Goal: Answer question/provide support: Share knowledge or assist other users

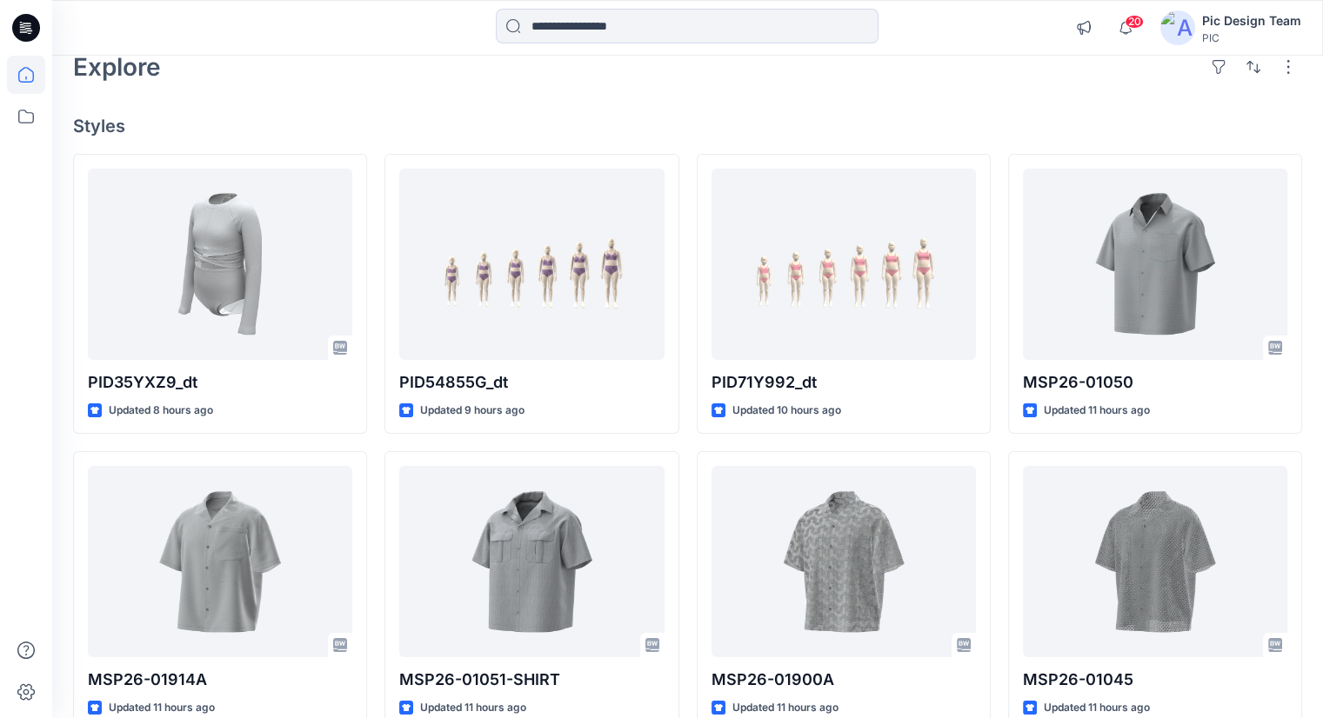
scroll to position [86, 0]
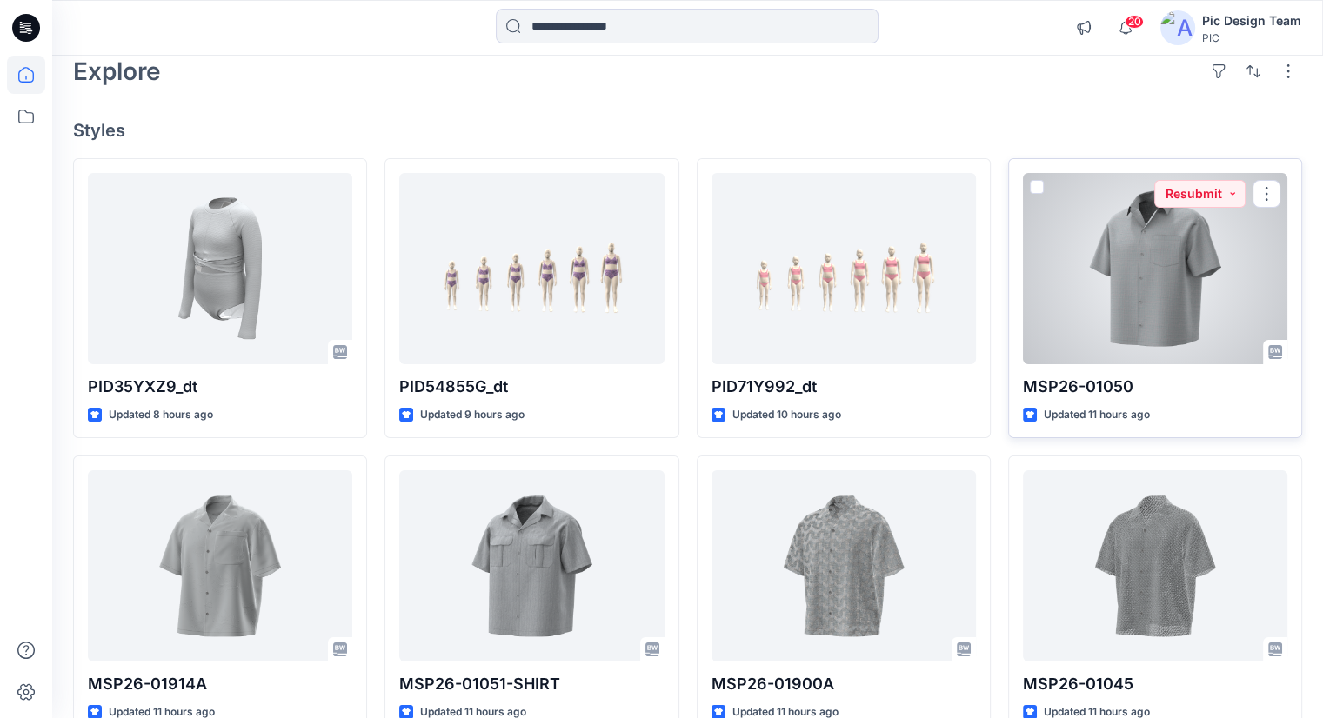
click at [1113, 296] on div at bounding box center [1155, 268] width 264 height 191
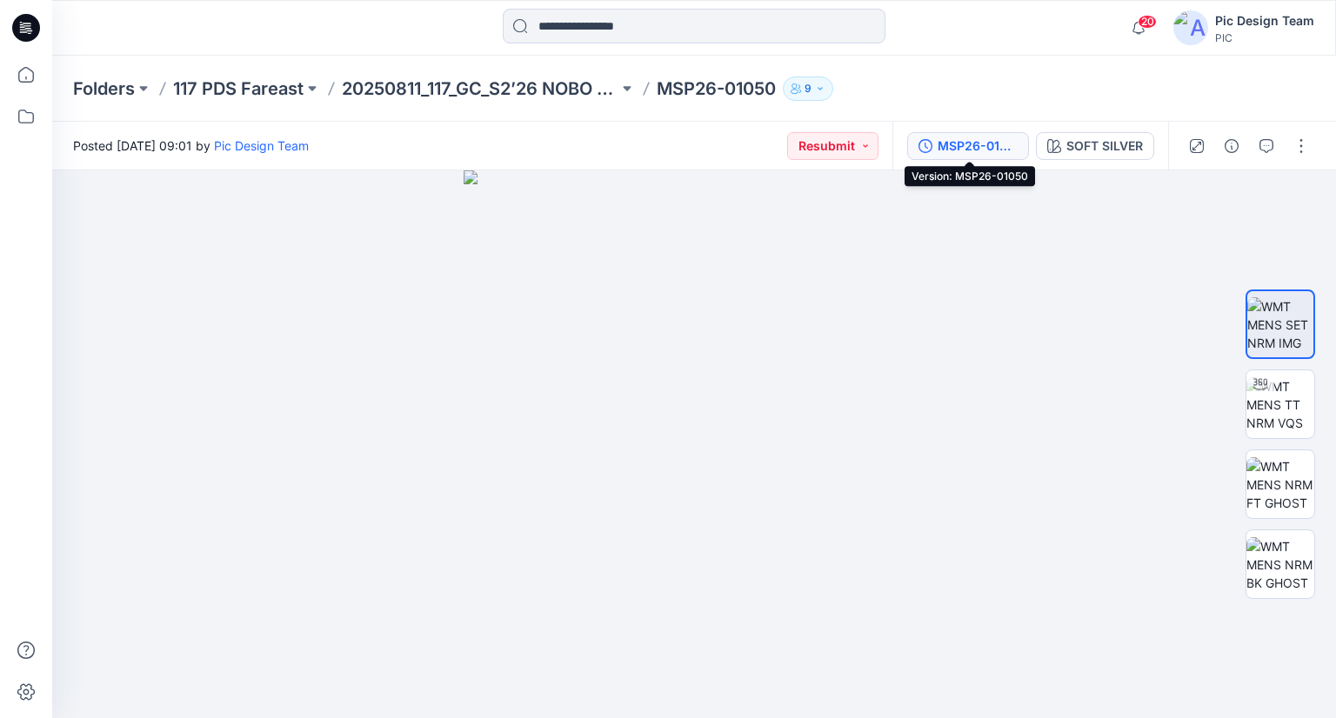
click at [968, 151] on div "MSP26-01050" at bounding box center [978, 146] width 80 height 19
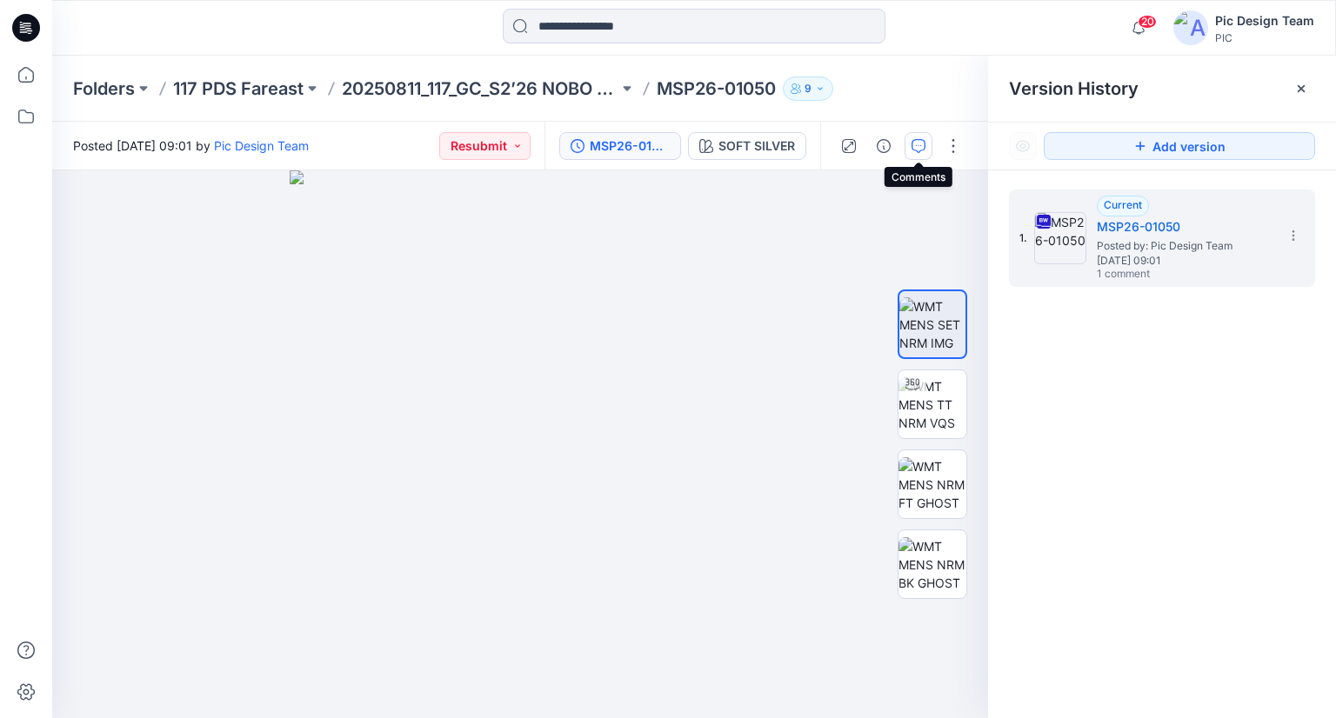
click at [927, 144] on button "button" at bounding box center [919, 146] width 28 height 28
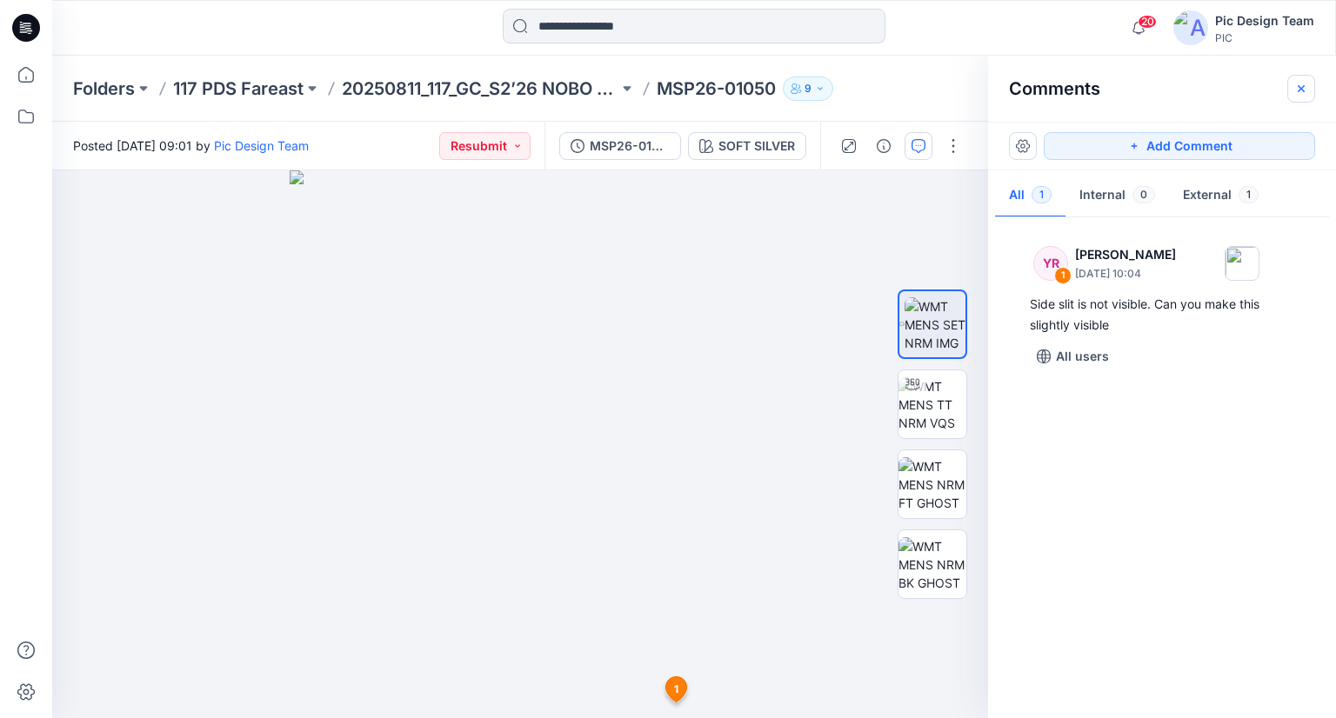
click at [1302, 82] on icon "button" at bounding box center [1301, 89] width 14 height 14
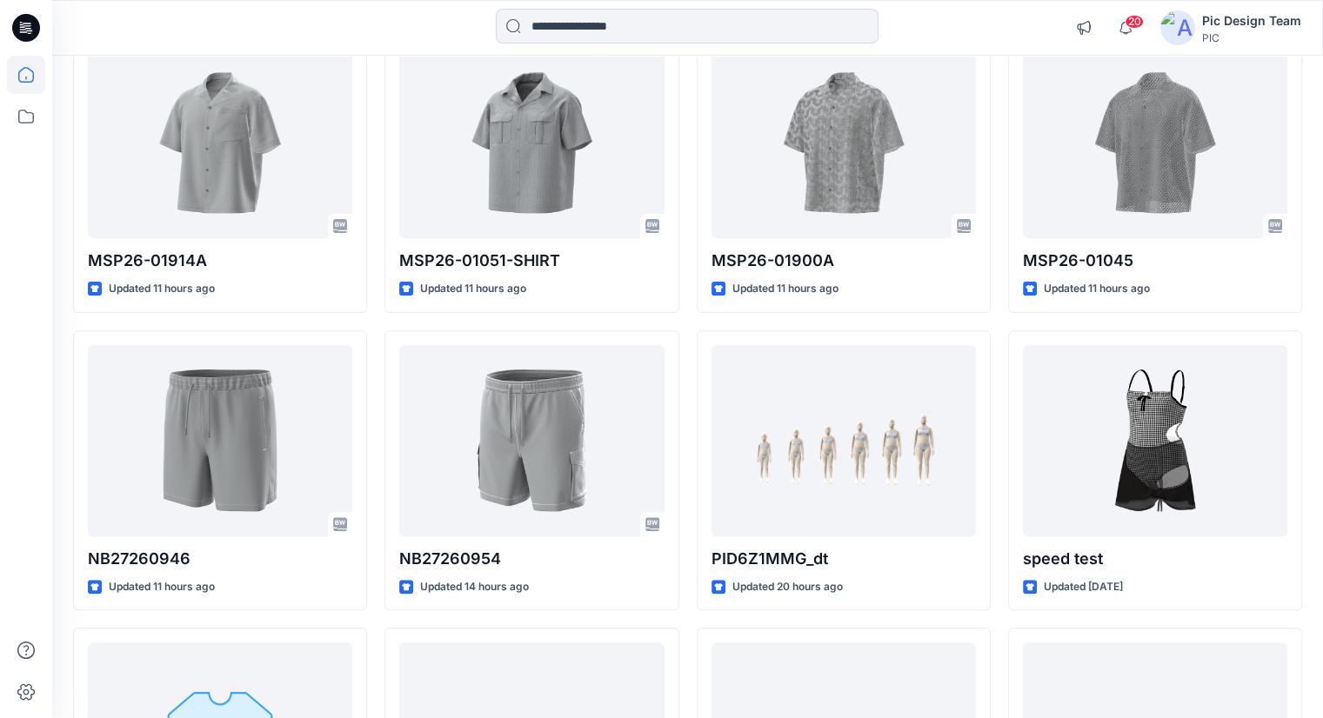
scroll to position [518, 0]
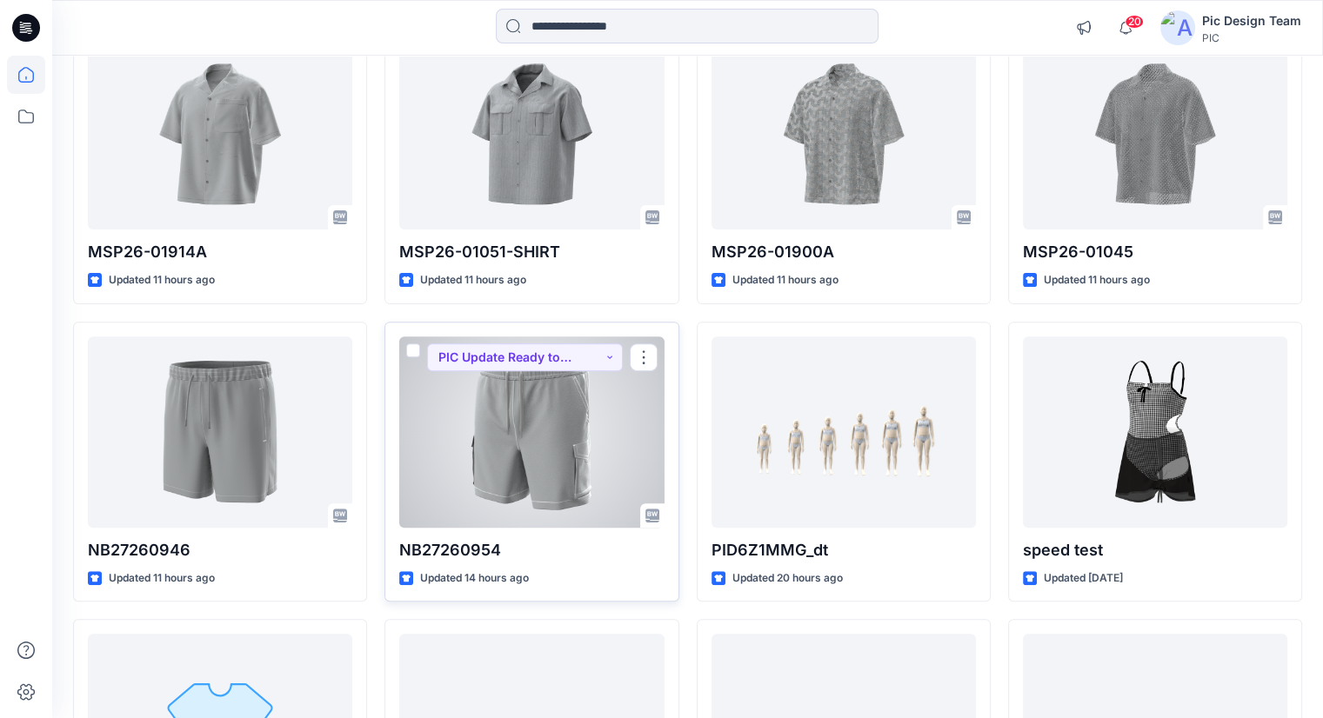
click at [488, 425] on div at bounding box center [531, 432] width 264 height 191
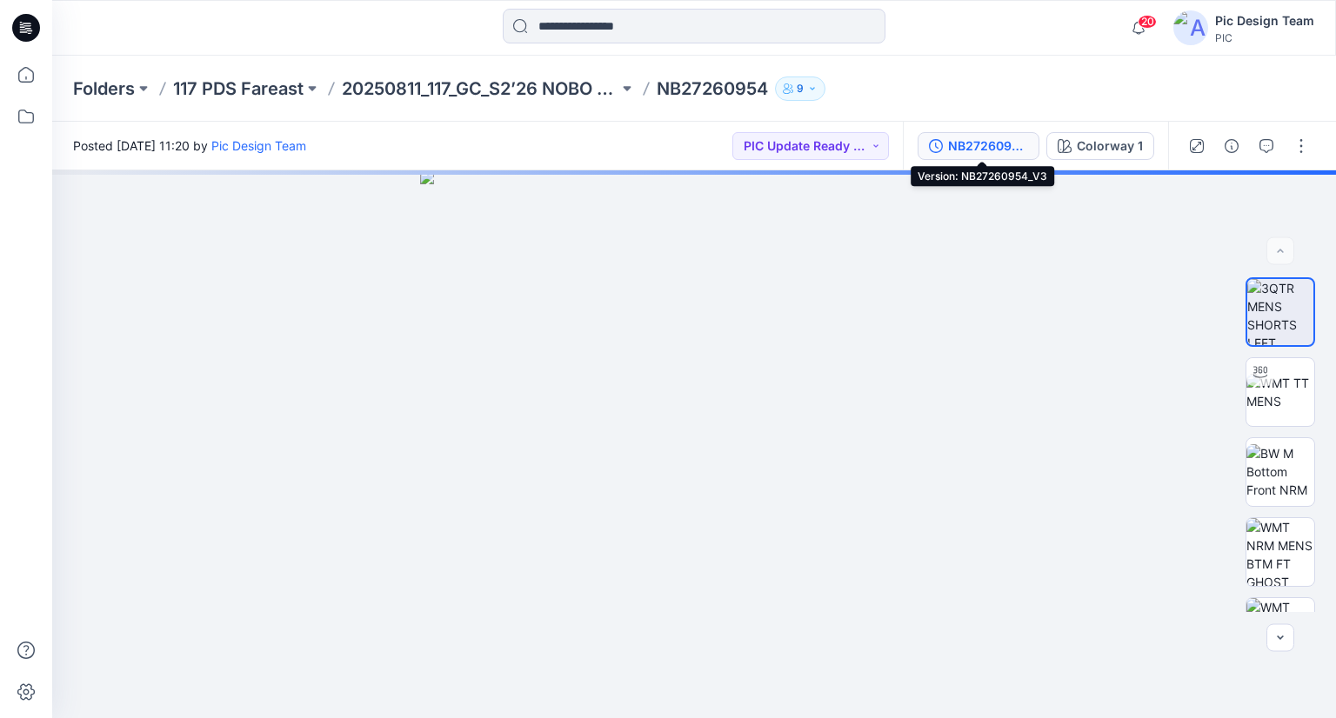
click at [974, 141] on div "NB27260954_V3" at bounding box center [988, 146] width 80 height 19
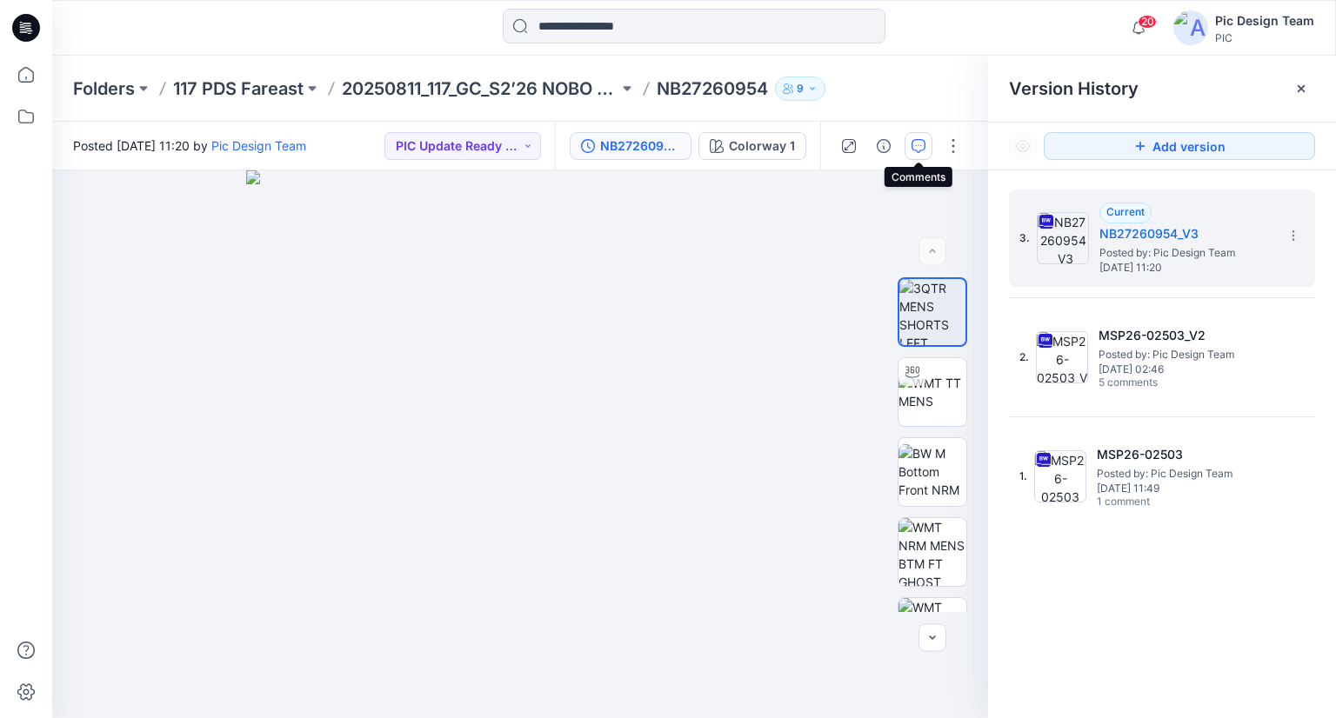
click at [922, 139] on icon "button" at bounding box center [919, 146] width 14 height 14
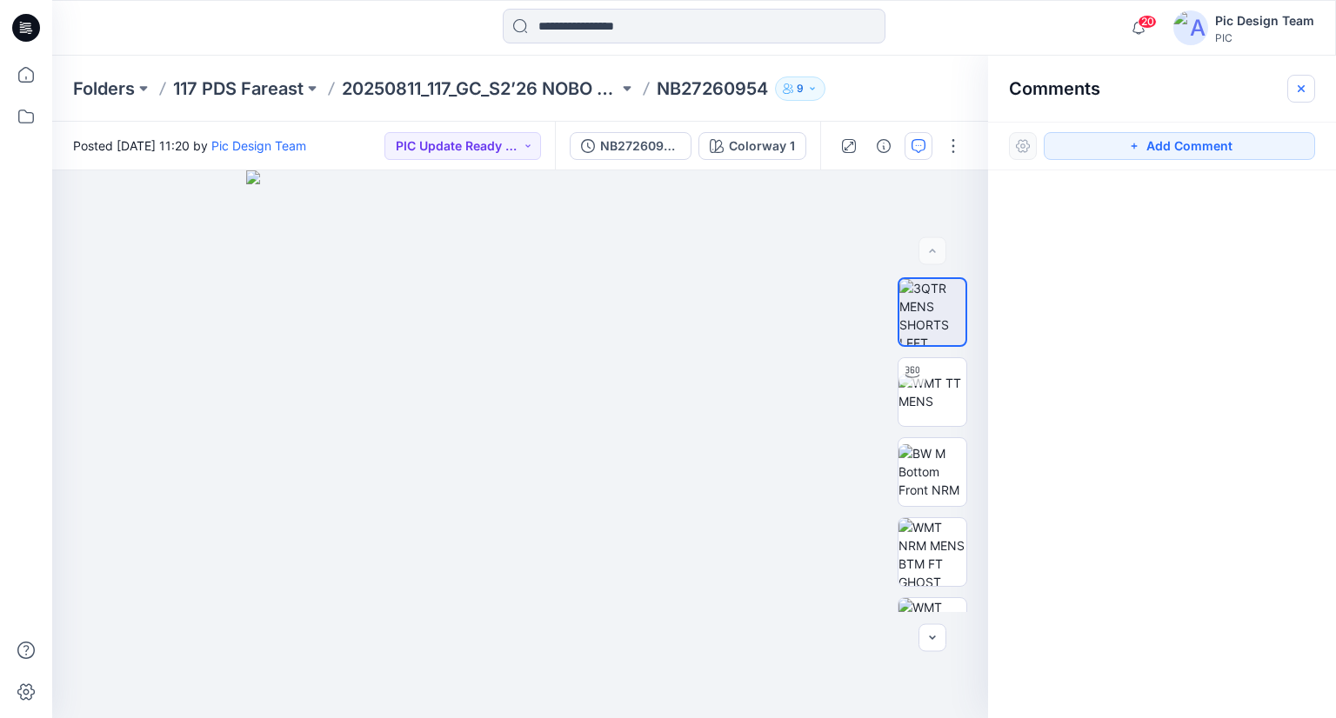
click at [1298, 88] on icon "button" at bounding box center [1301, 89] width 14 height 14
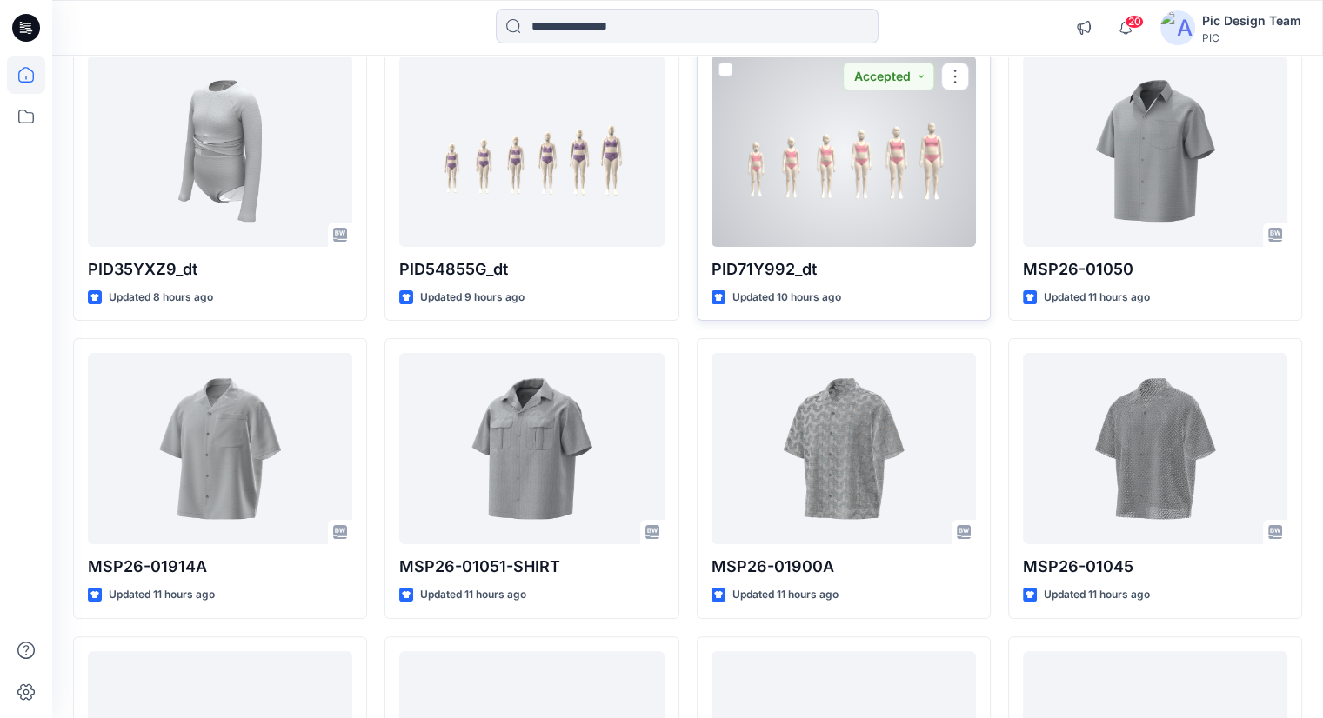
scroll to position [174, 0]
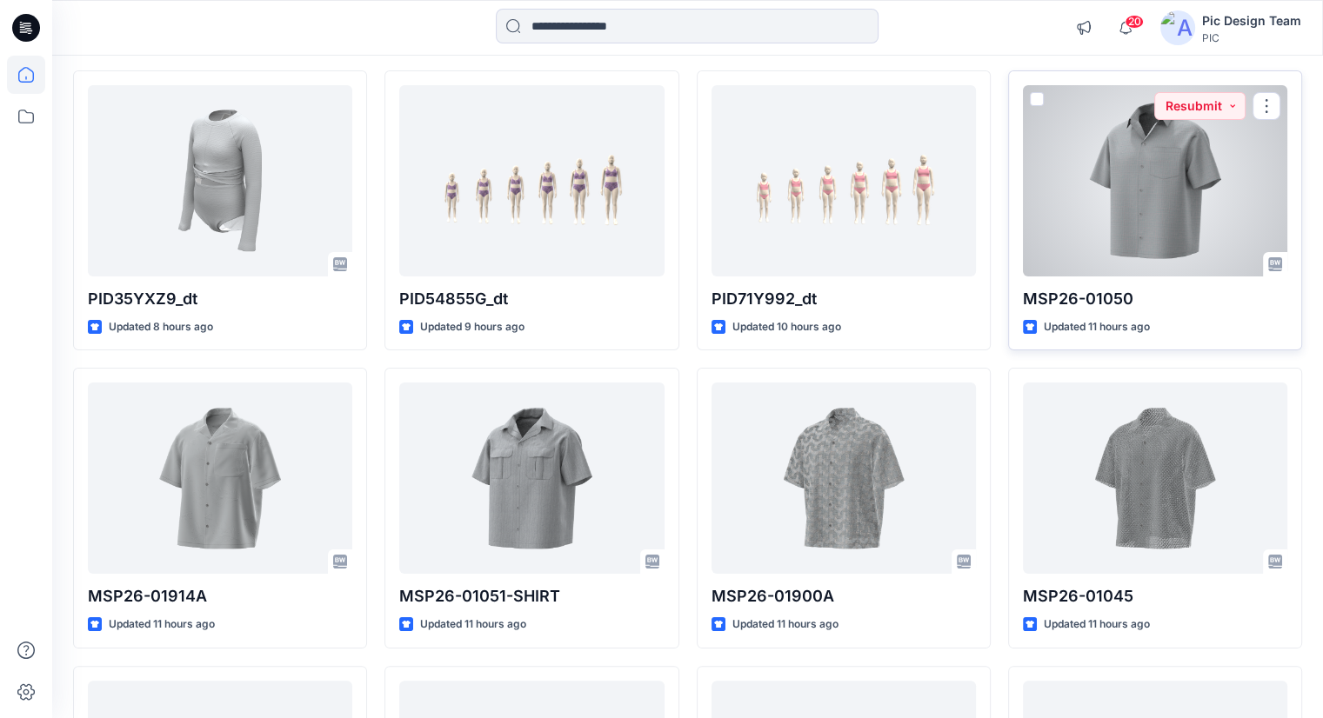
click at [1106, 184] on div at bounding box center [1155, 180] width 264 height 191
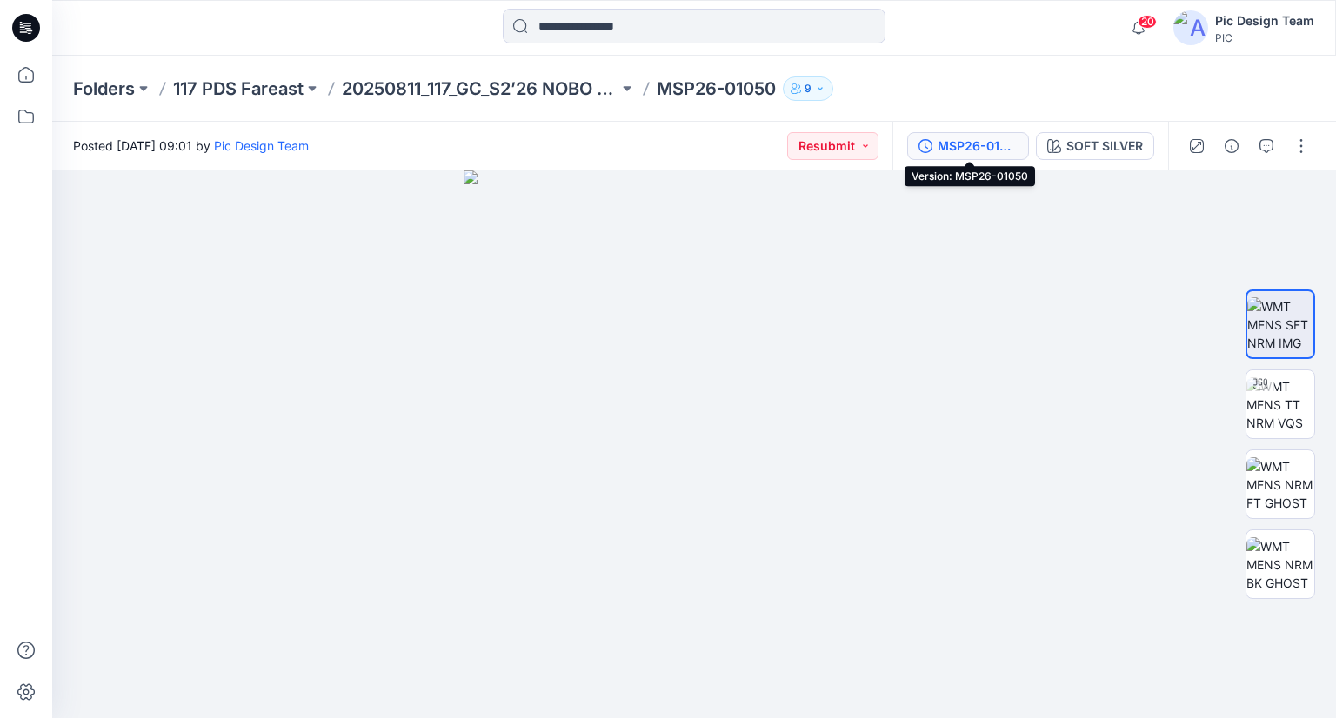
click at [991, 138] on div "MSP26-01050" at bounding box center [978, 146] width 80 height 19
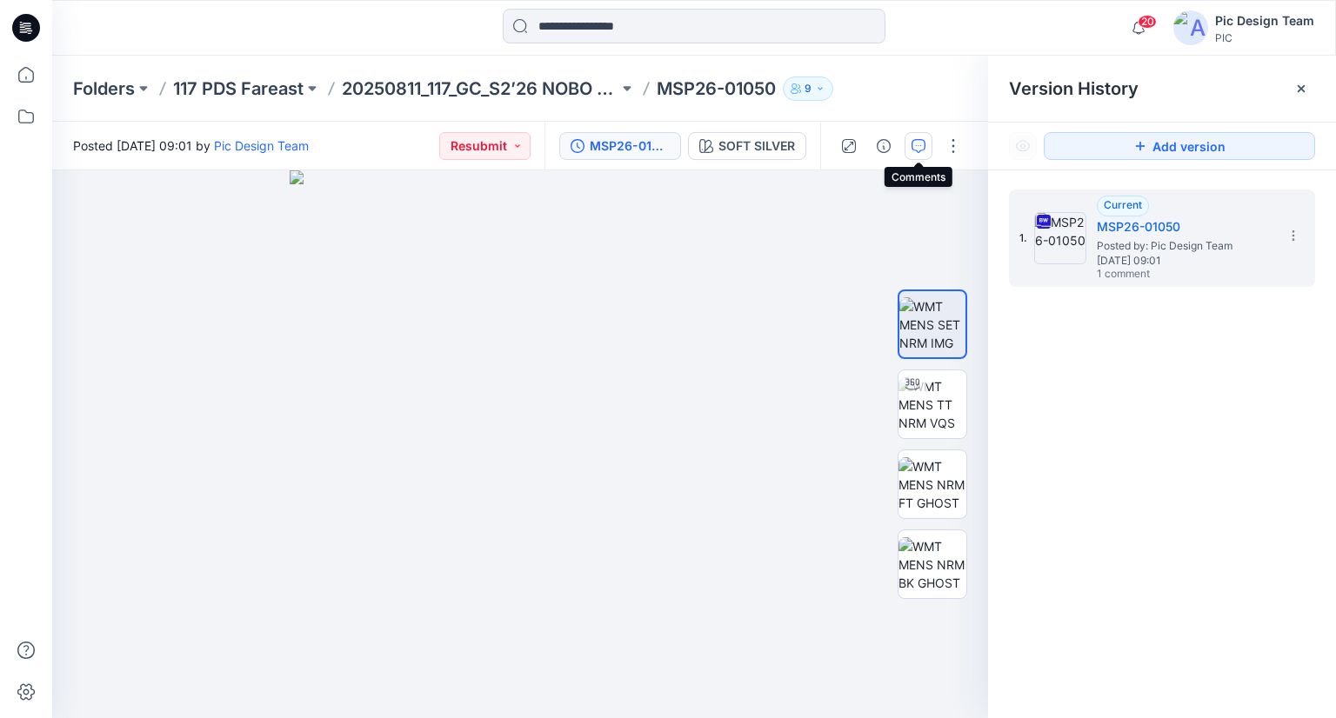
click at [924, 156] on button "button" at bounding box center [919, 146] width 28 height 28
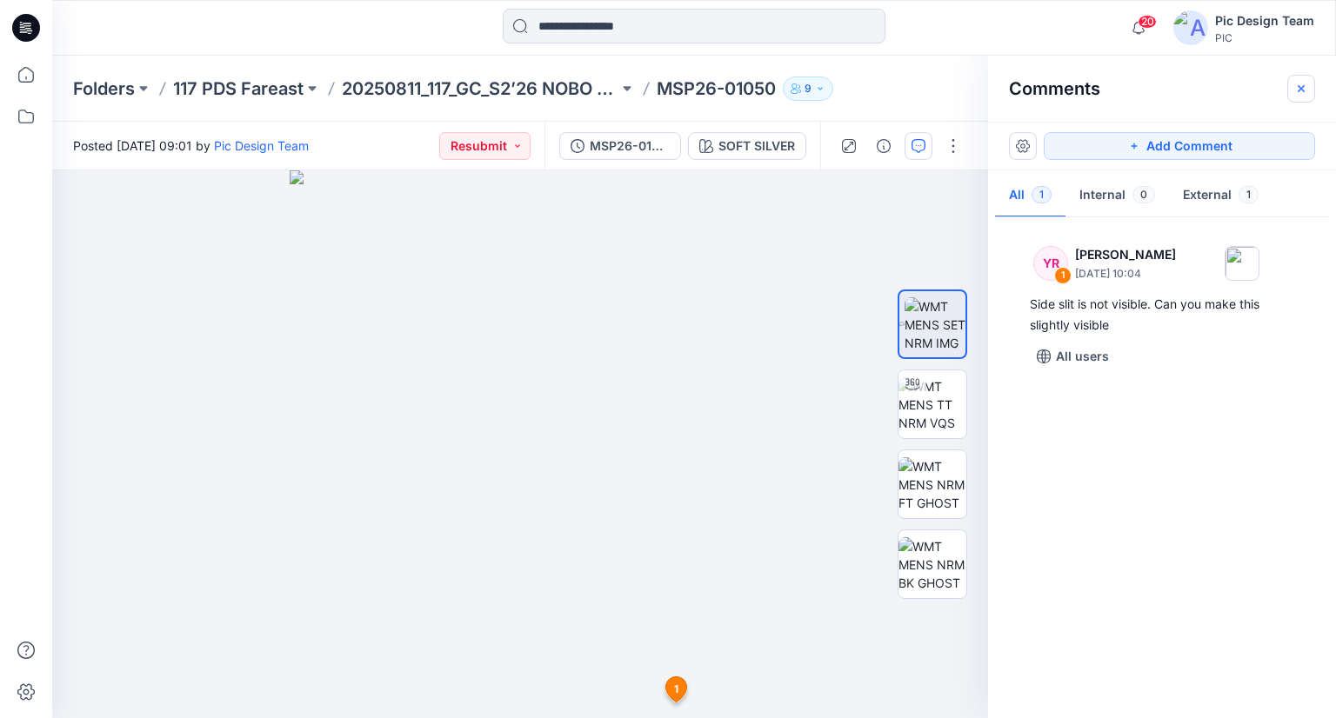
click at [1301, 98] on button "button" at bounding box center [1301, 89] width 28 height 28
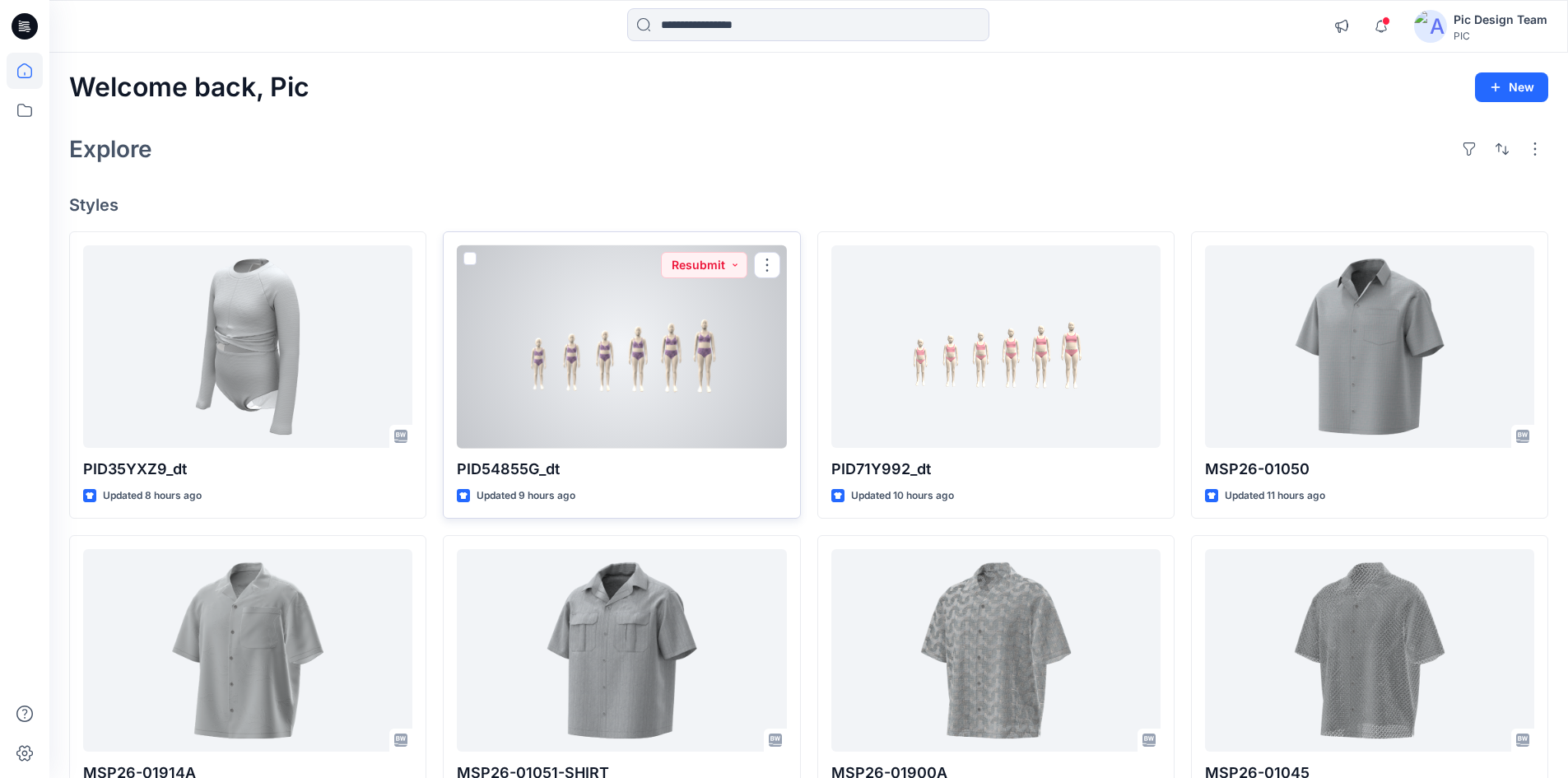
click at [526, 399] on div at bounding box center [622, 346] width 329 height 203
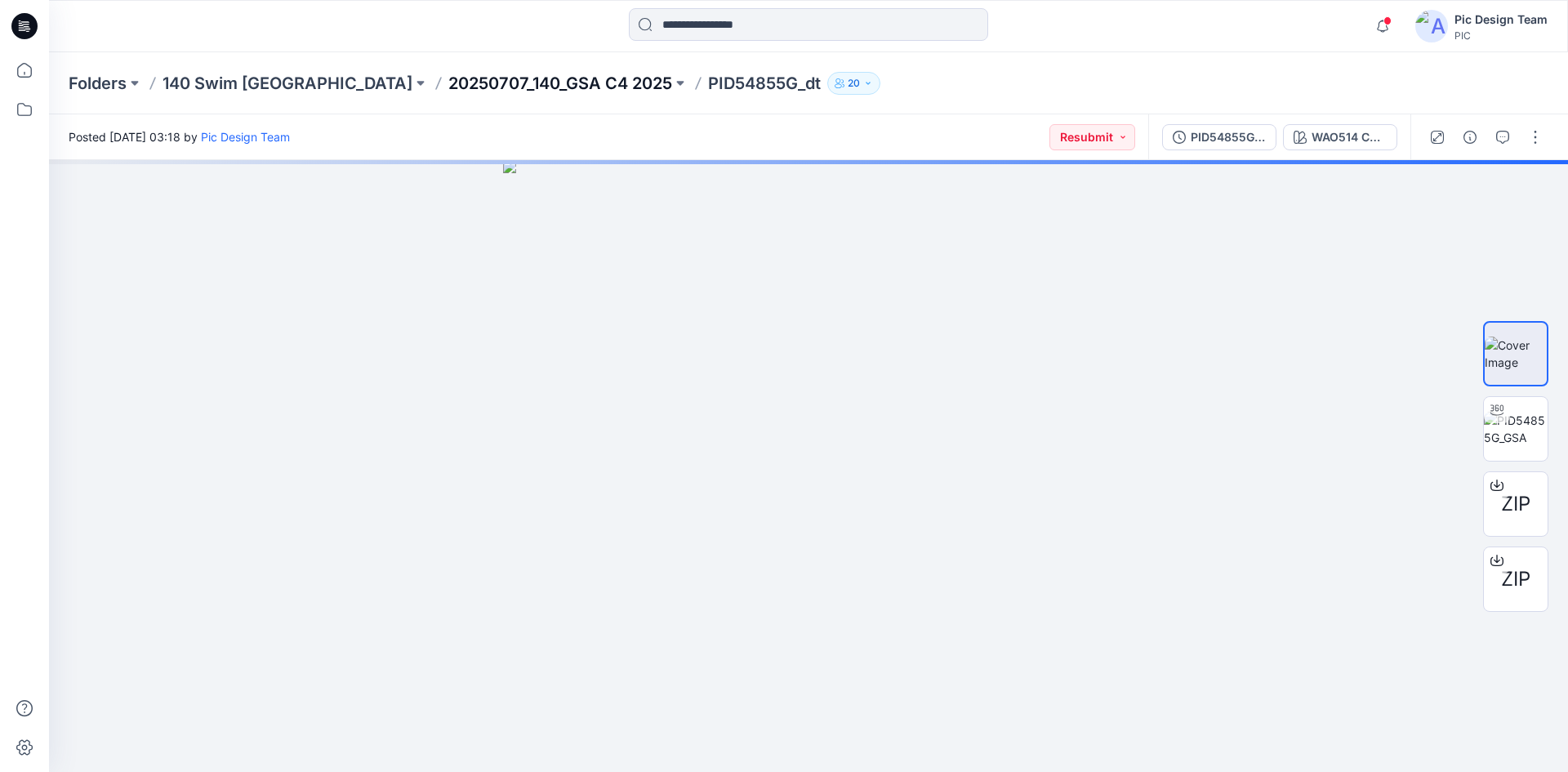
click at [449, 86] on p "20250707_140_GSA C4 2025" at bounding box center [561, 84] width 223 height 23
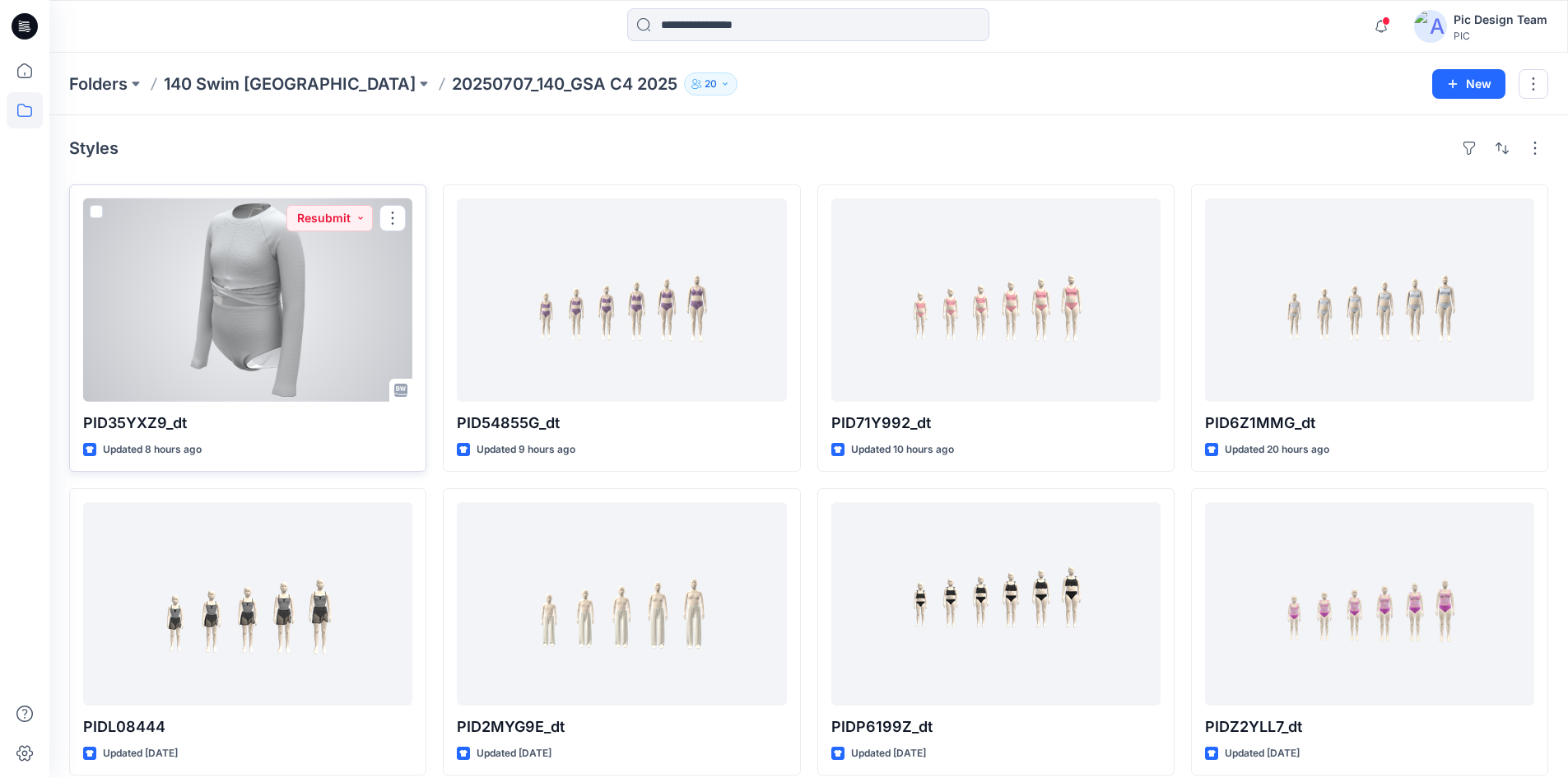
click at [242, 331] on div at bounding box center [248, 300] width 329 height 203
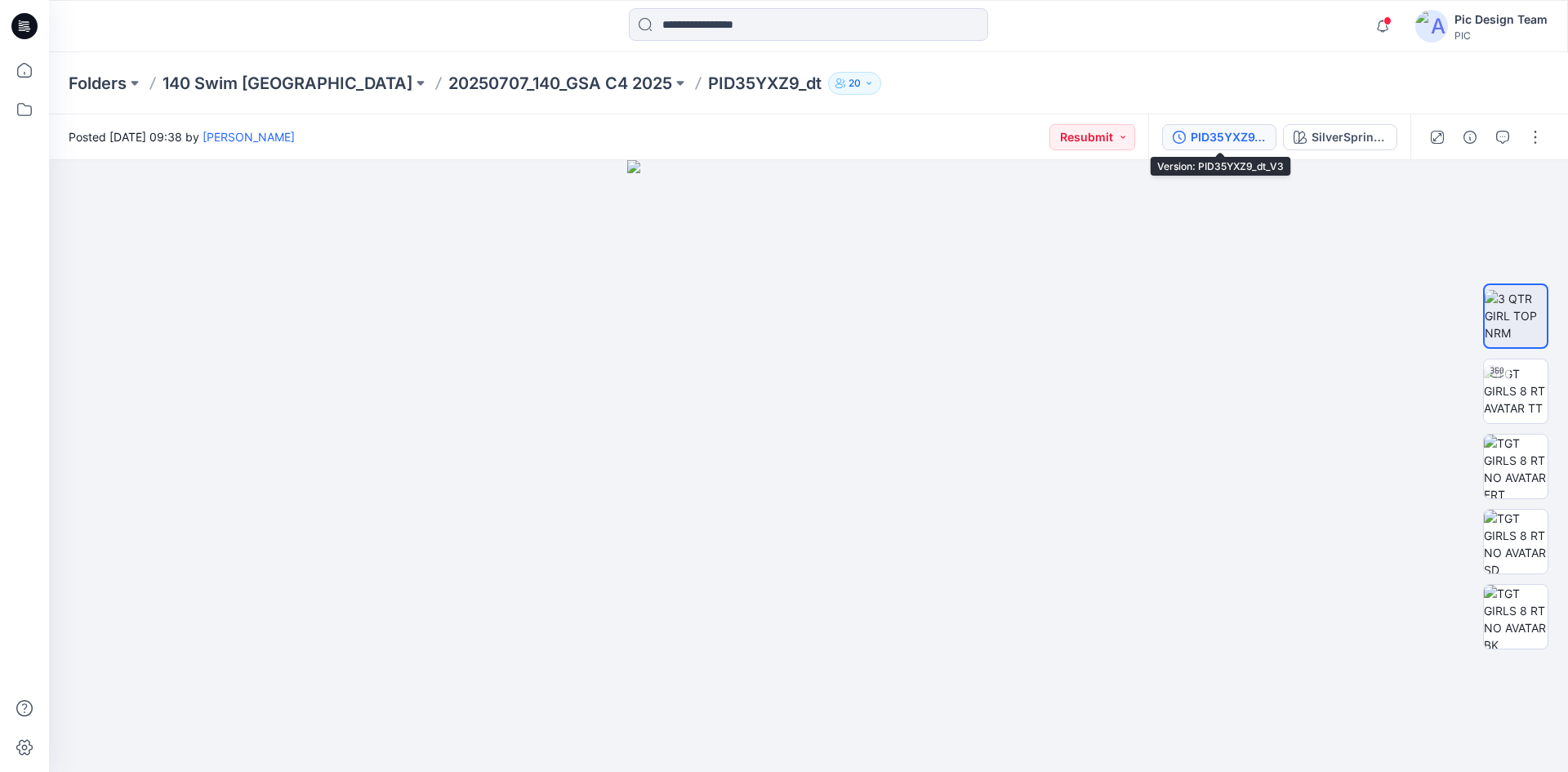
click at [1232, 140] on div "PID35YXZ9_dt_V3" at bounding box center [1228, 137] width 75 height 18
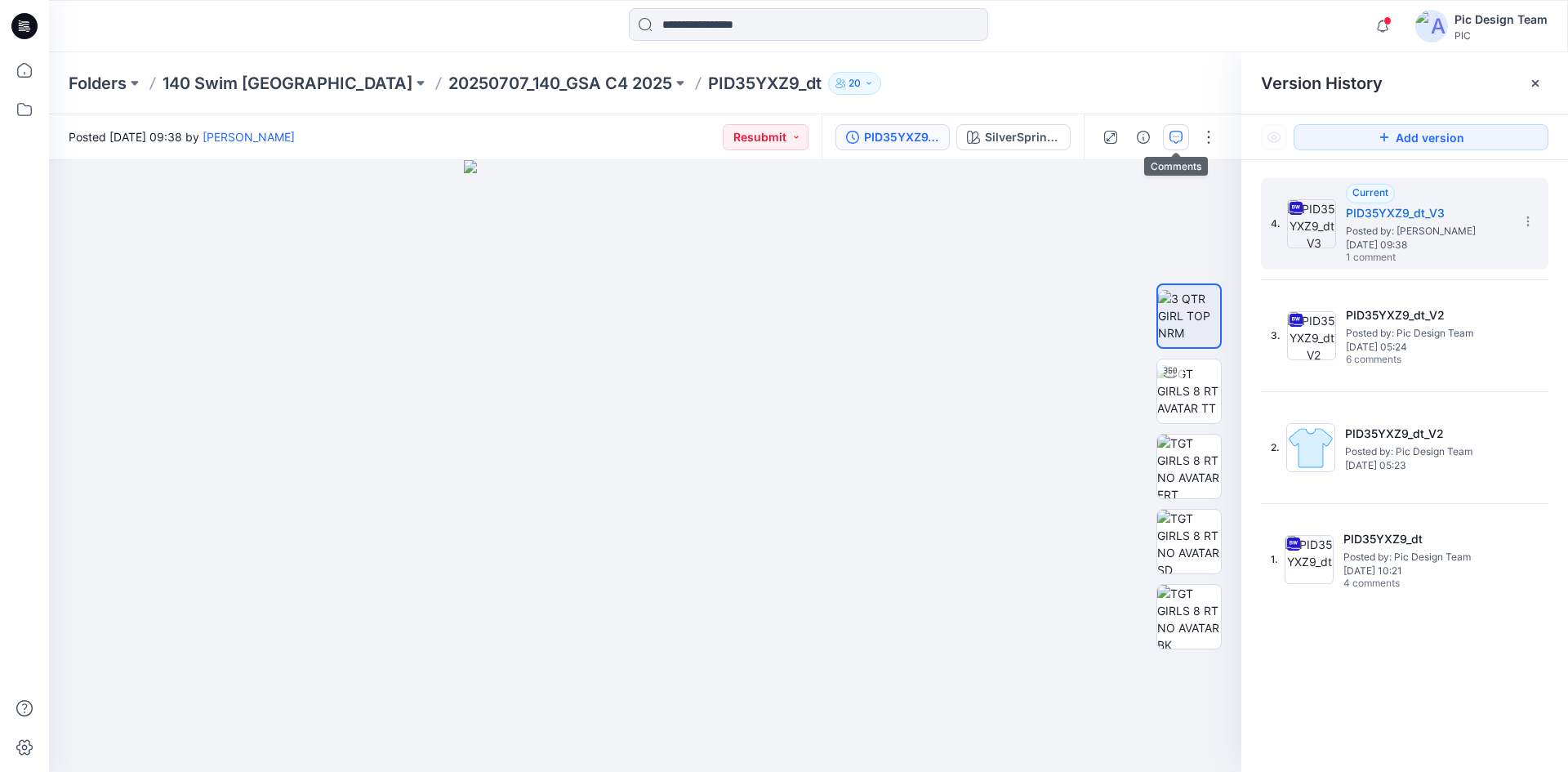
click at [1176, 145] on button "button" at bounding box center [1176, 137] width 26 height 26
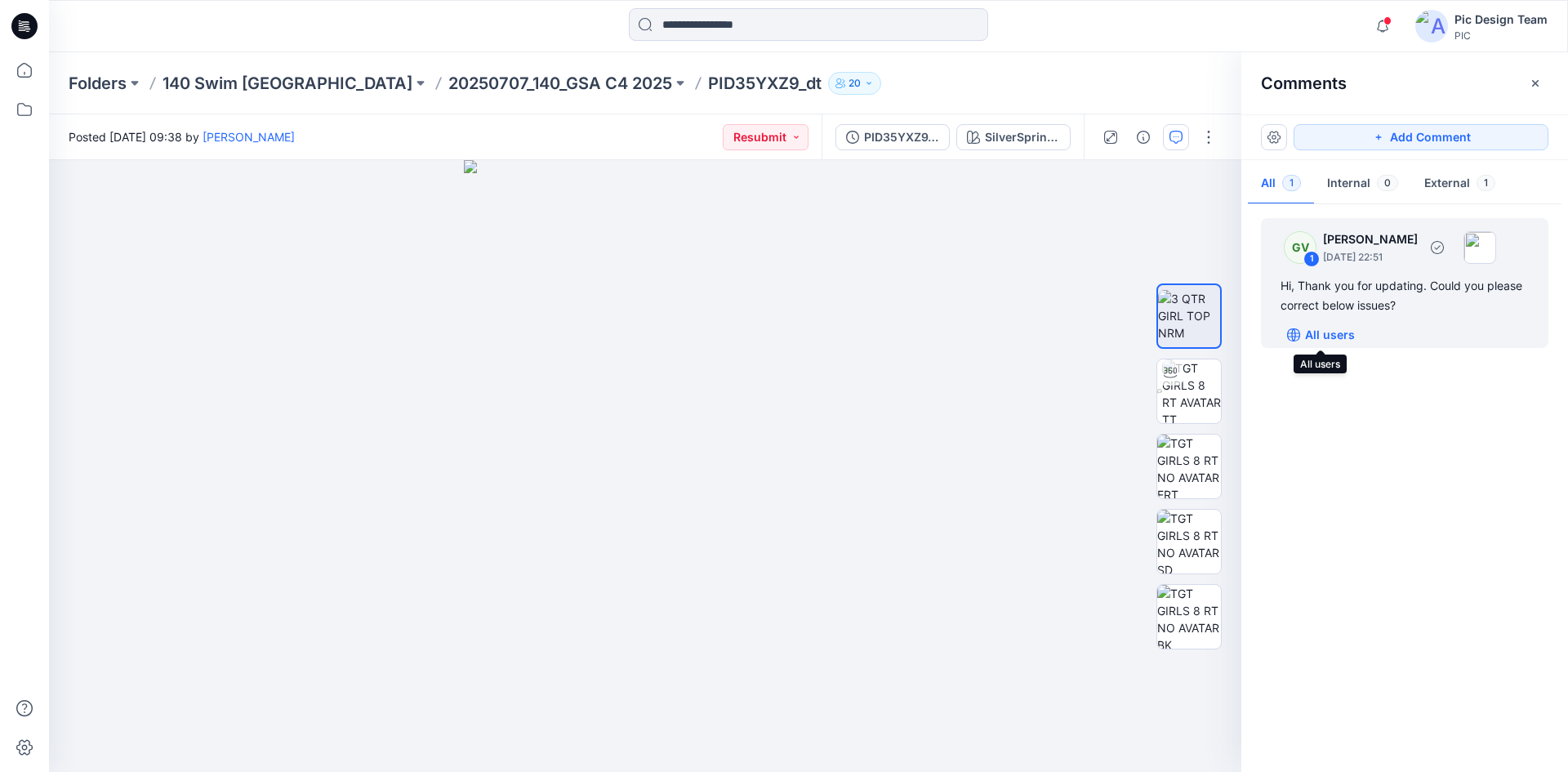
click at [1253, 340] on p "All users" at bounding box center [1330, 334] width 50 height 20
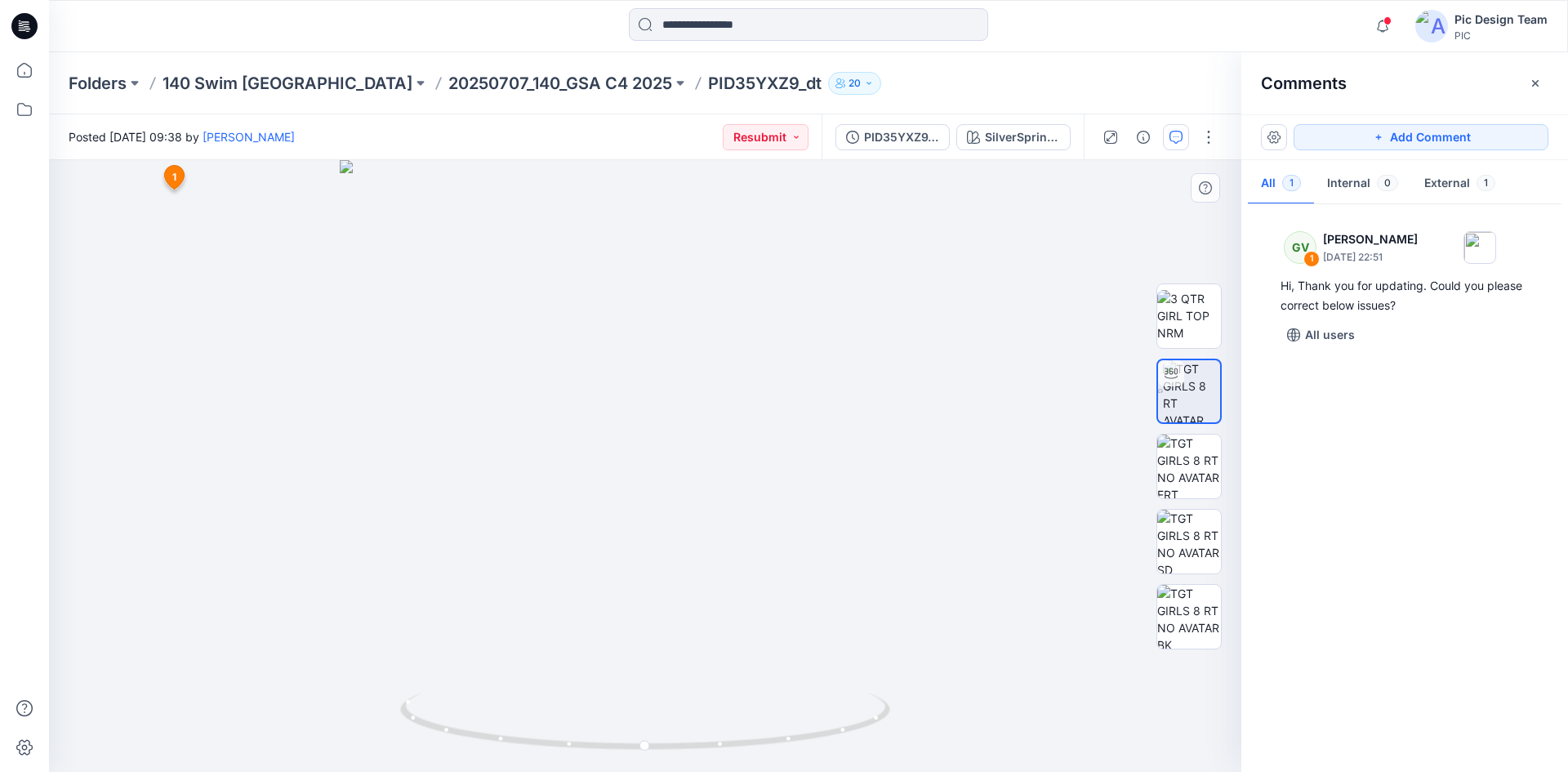
click at [169, 177] on icon at bounding box center [174, 178] width 20 height 23
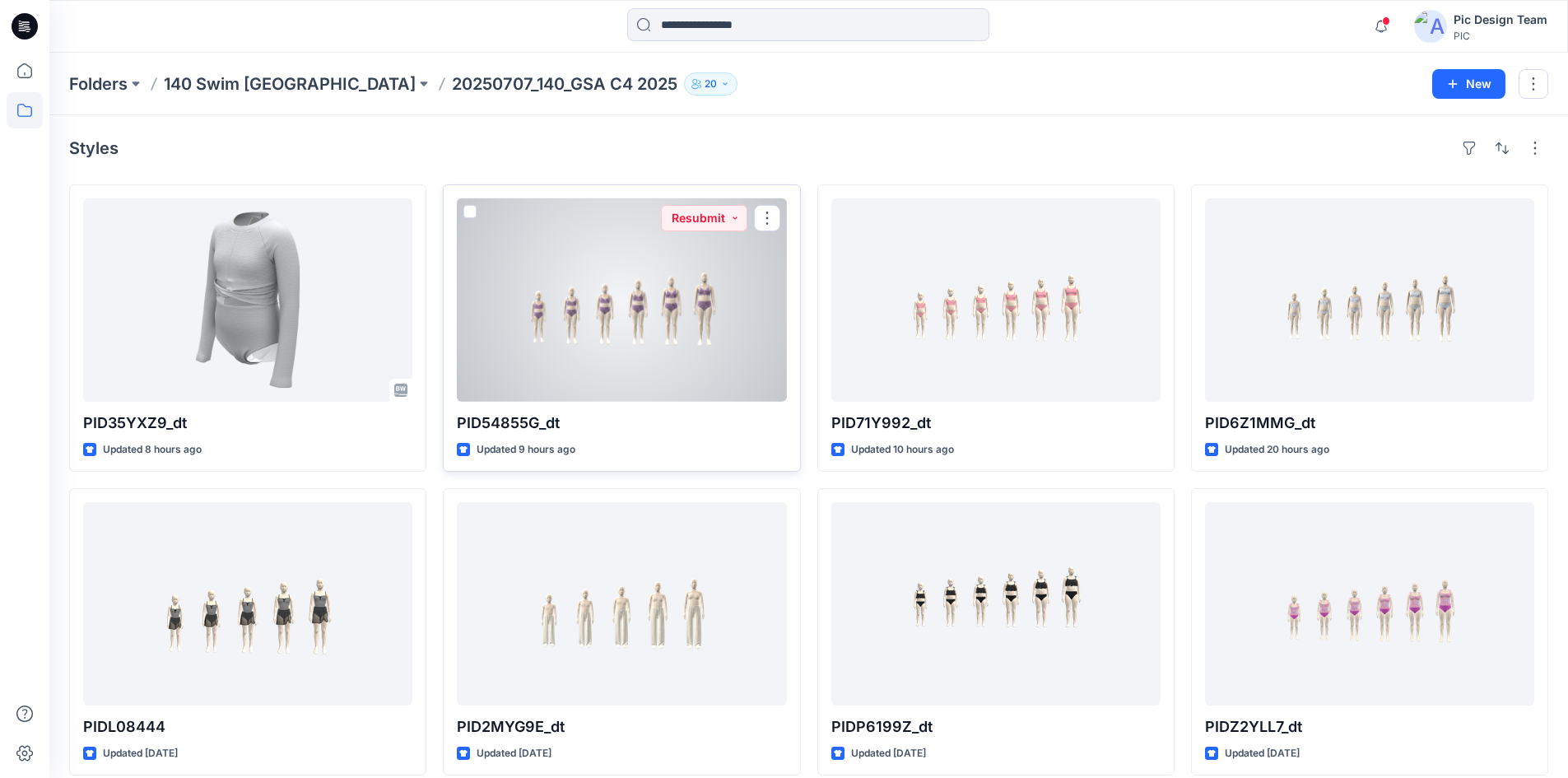
click at [695, 284] on div at bounding box center [622, 300] width 329 height 203
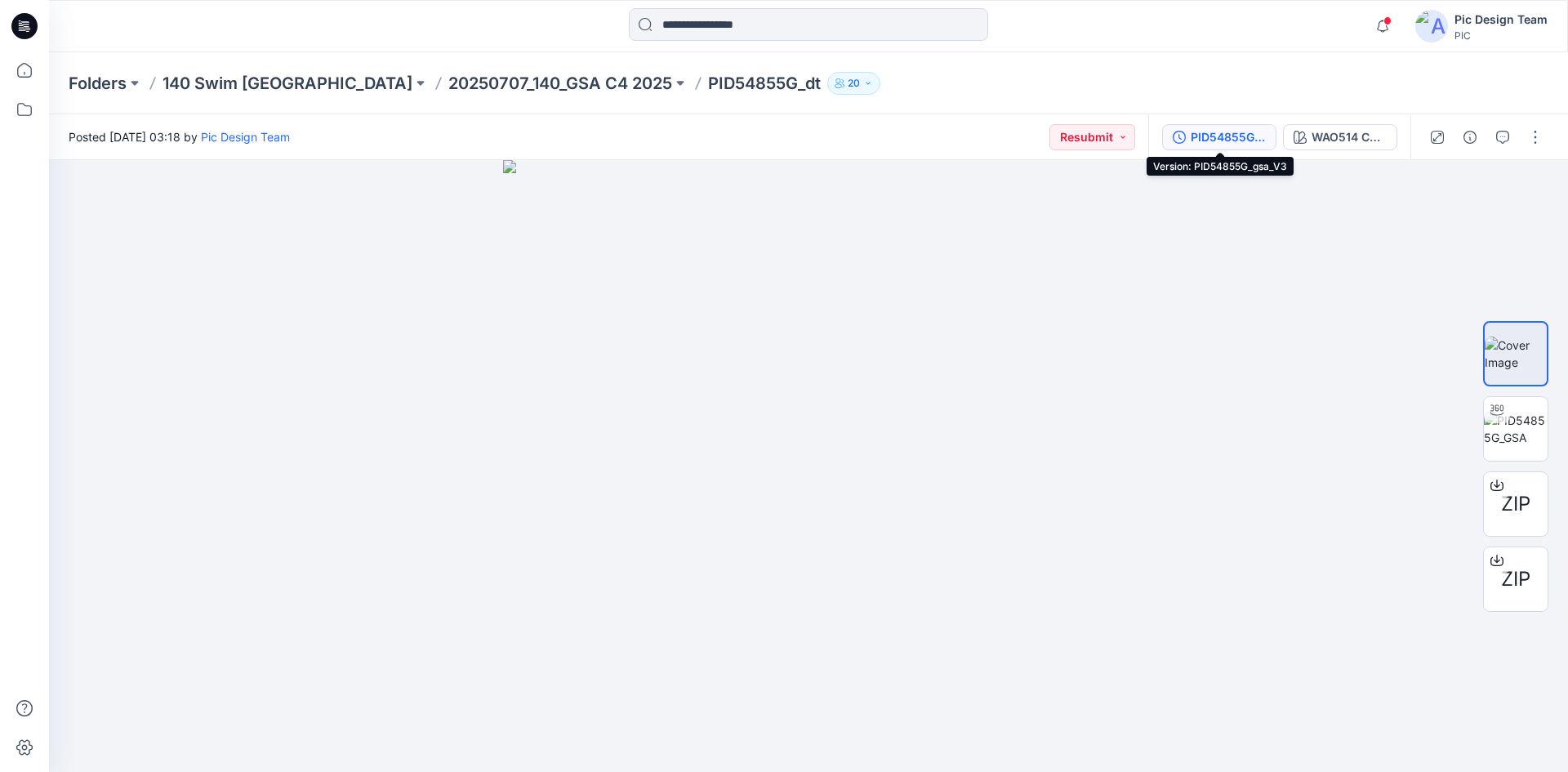
click at [1176, 131] on icon "button" at bounding box center [1179, 137] width 13 height 13
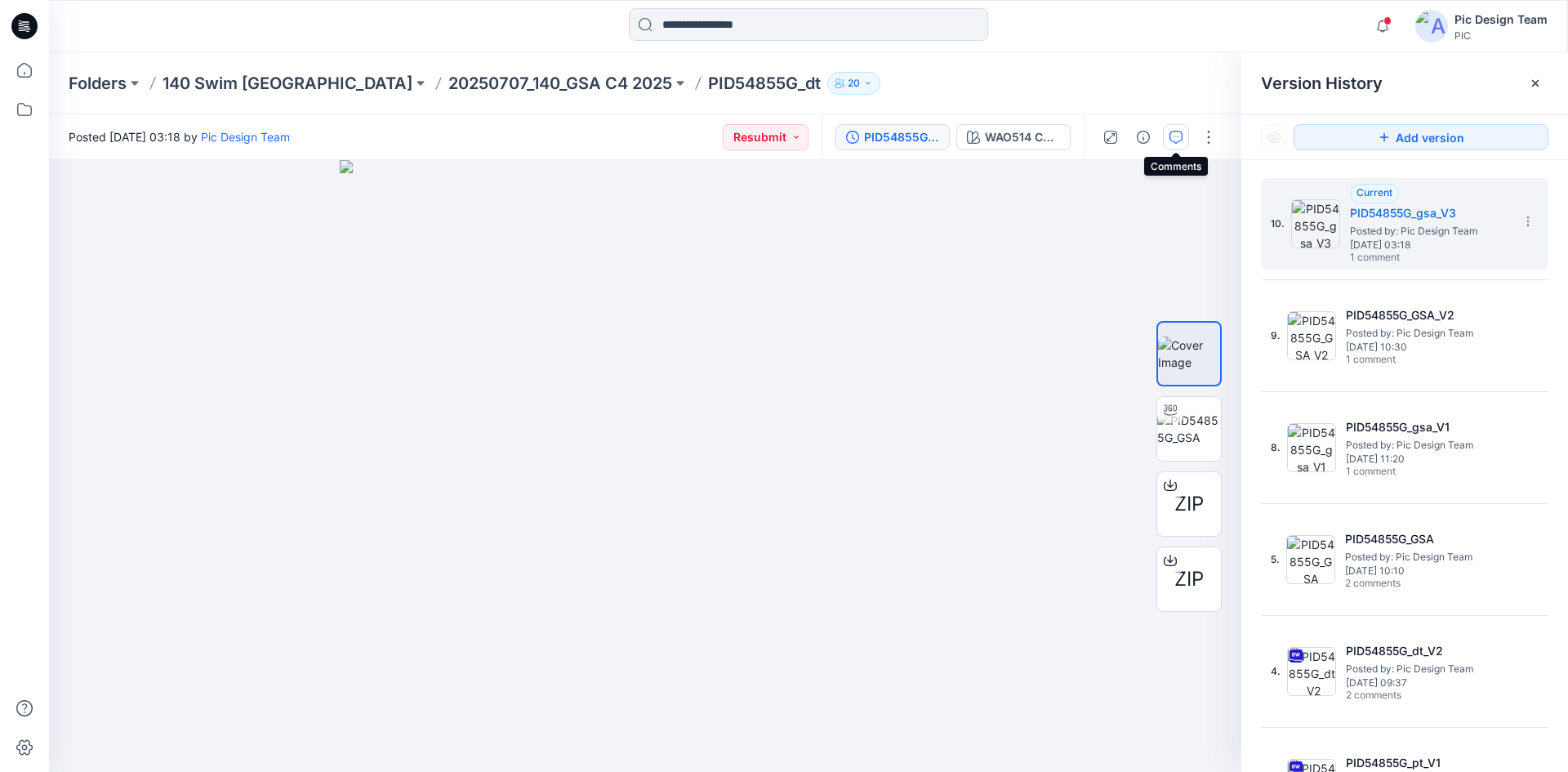
click at [1182, 141] on icon "button" at bounding box center [1176, 137] width 13 height 13
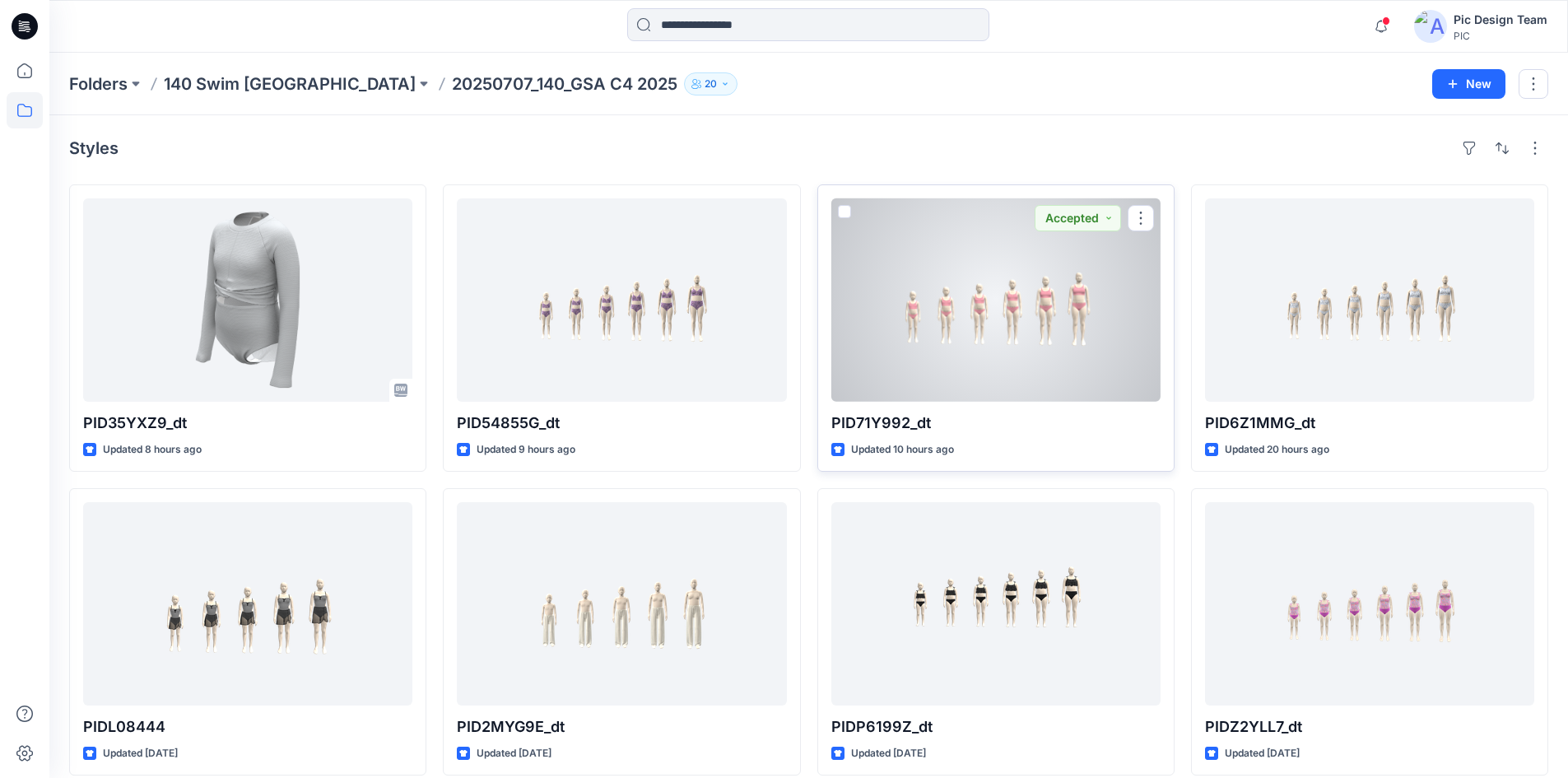
click at [953, 247] on div at bounding box center [996, 300] width 329 height 203
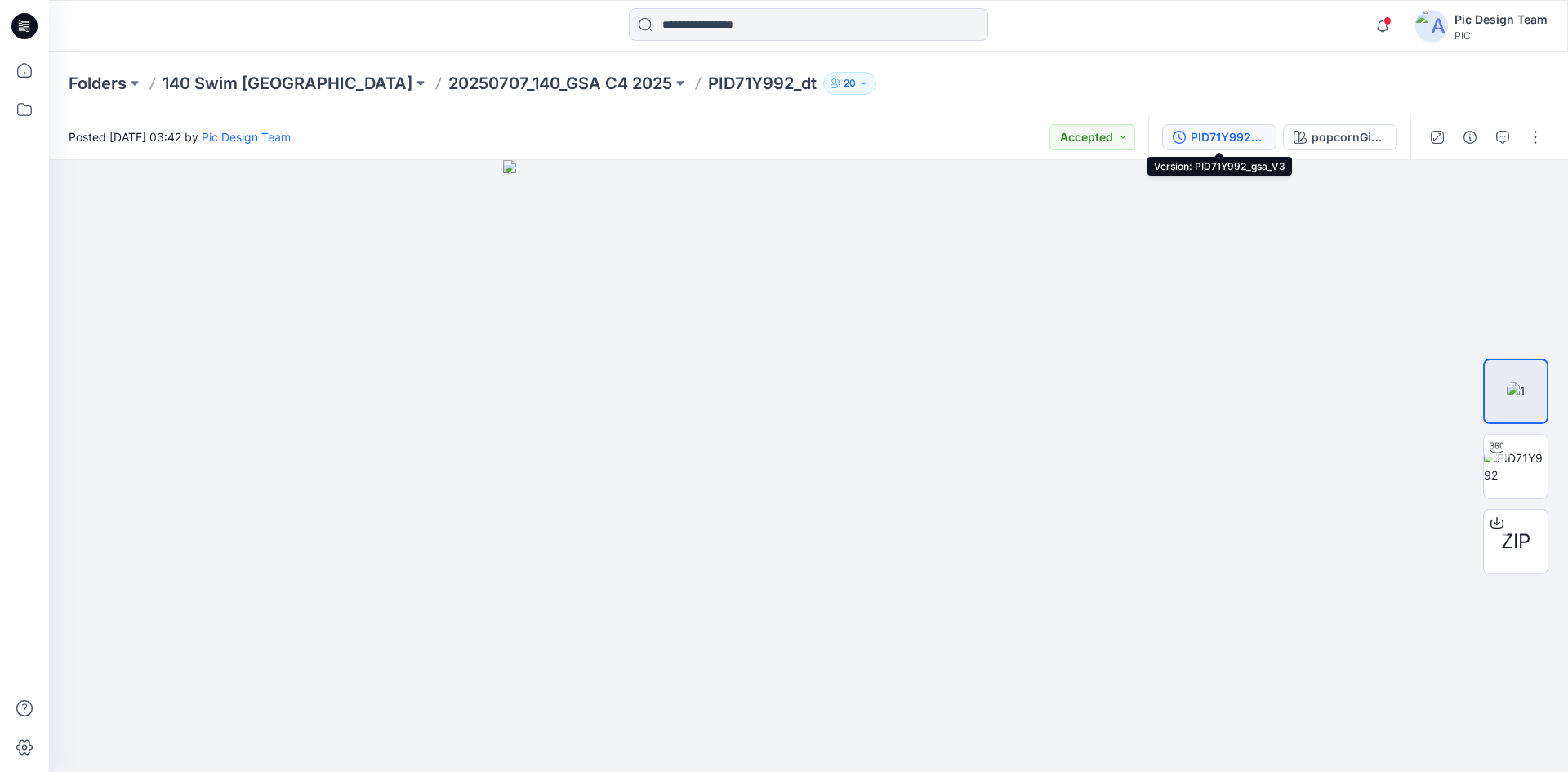
click at [1220, 137] on div "PID71Y992_gsa_V3" at bounding box center [1228, 137] width 75 height 18
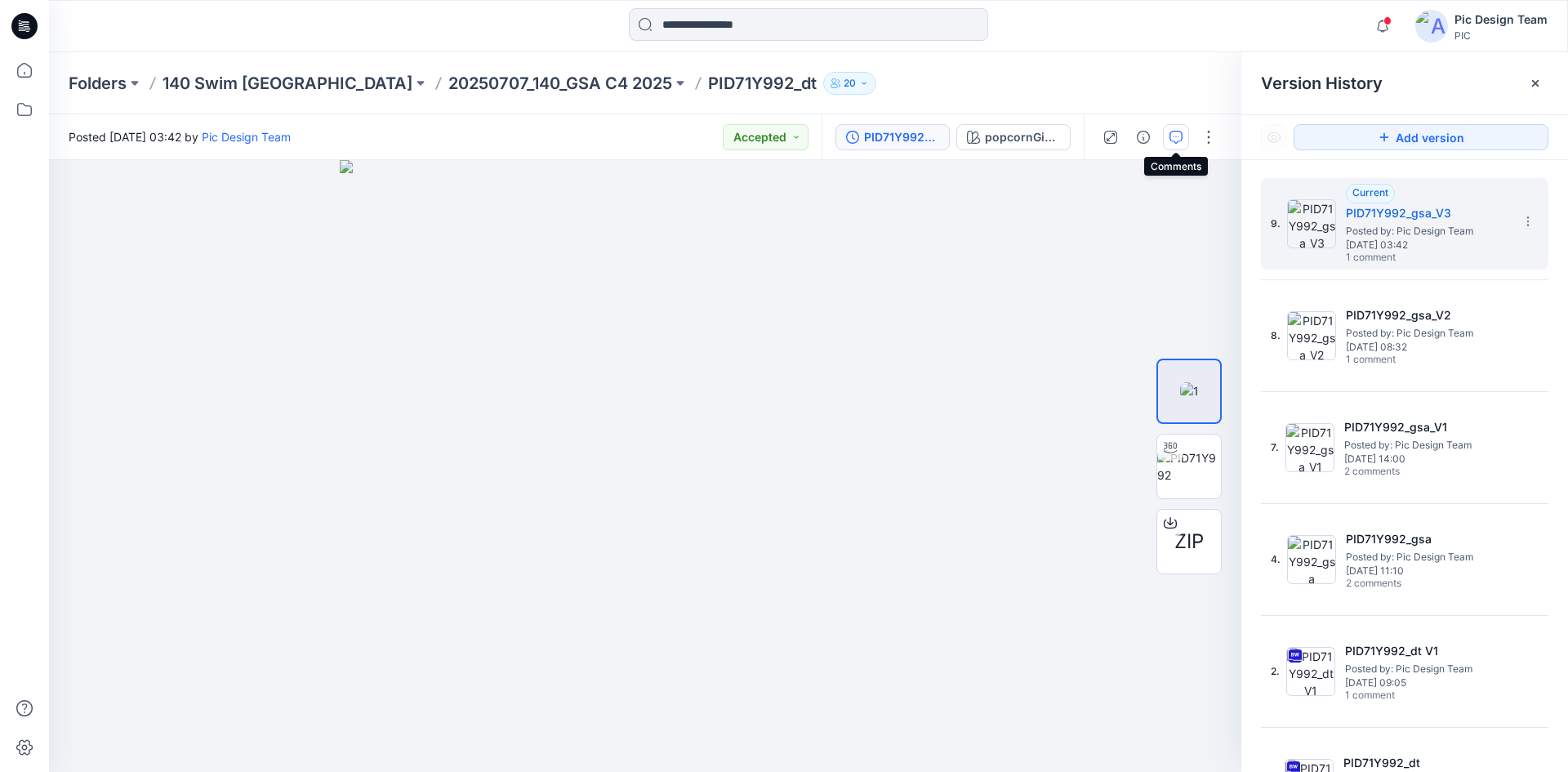
click at [1166, 140] on button "button" at bounding box center [1176, 137] width 26 height 26
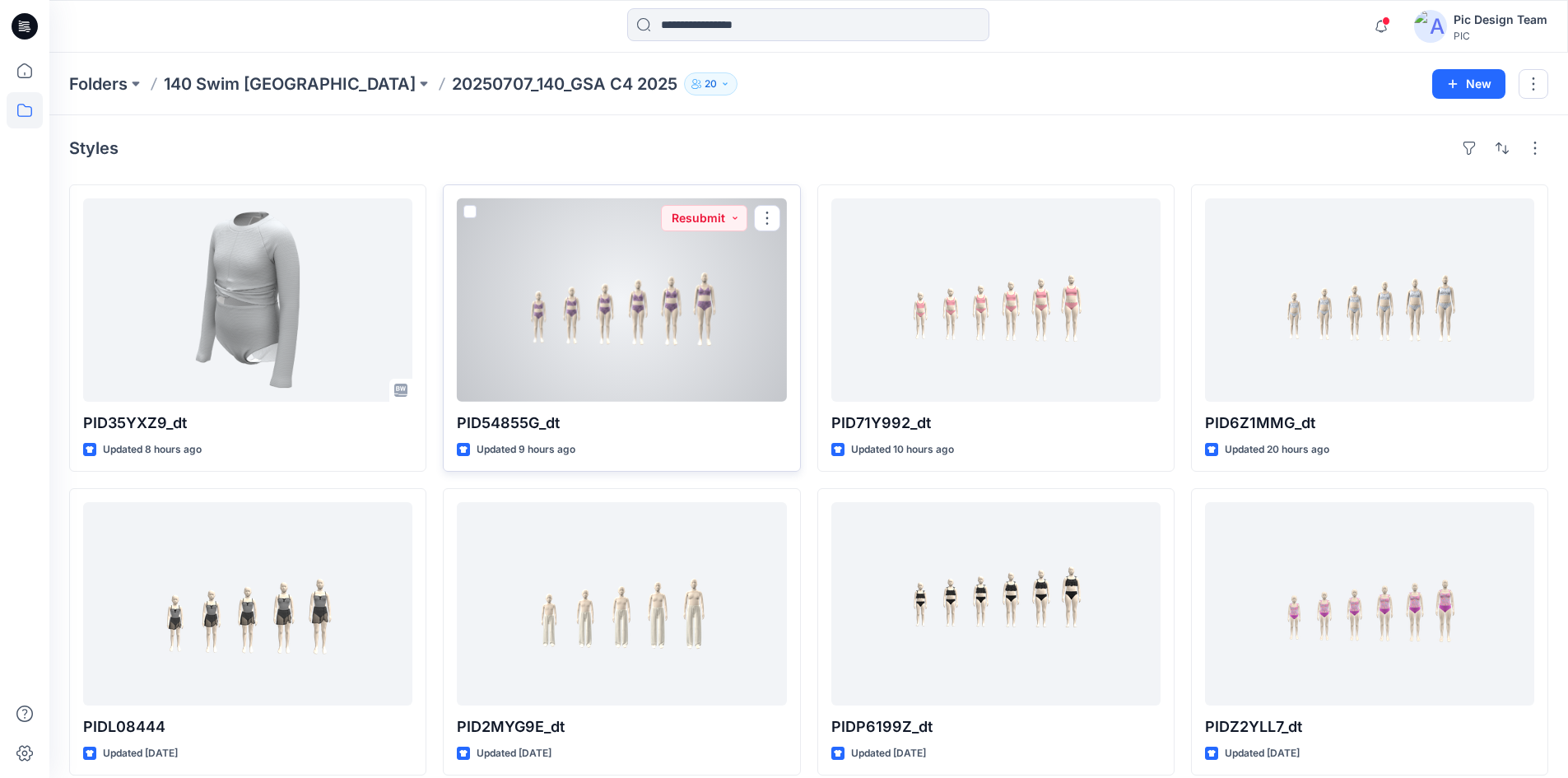
click at [714, 274] on div at bounding box center [622, 300] width 329 height 203
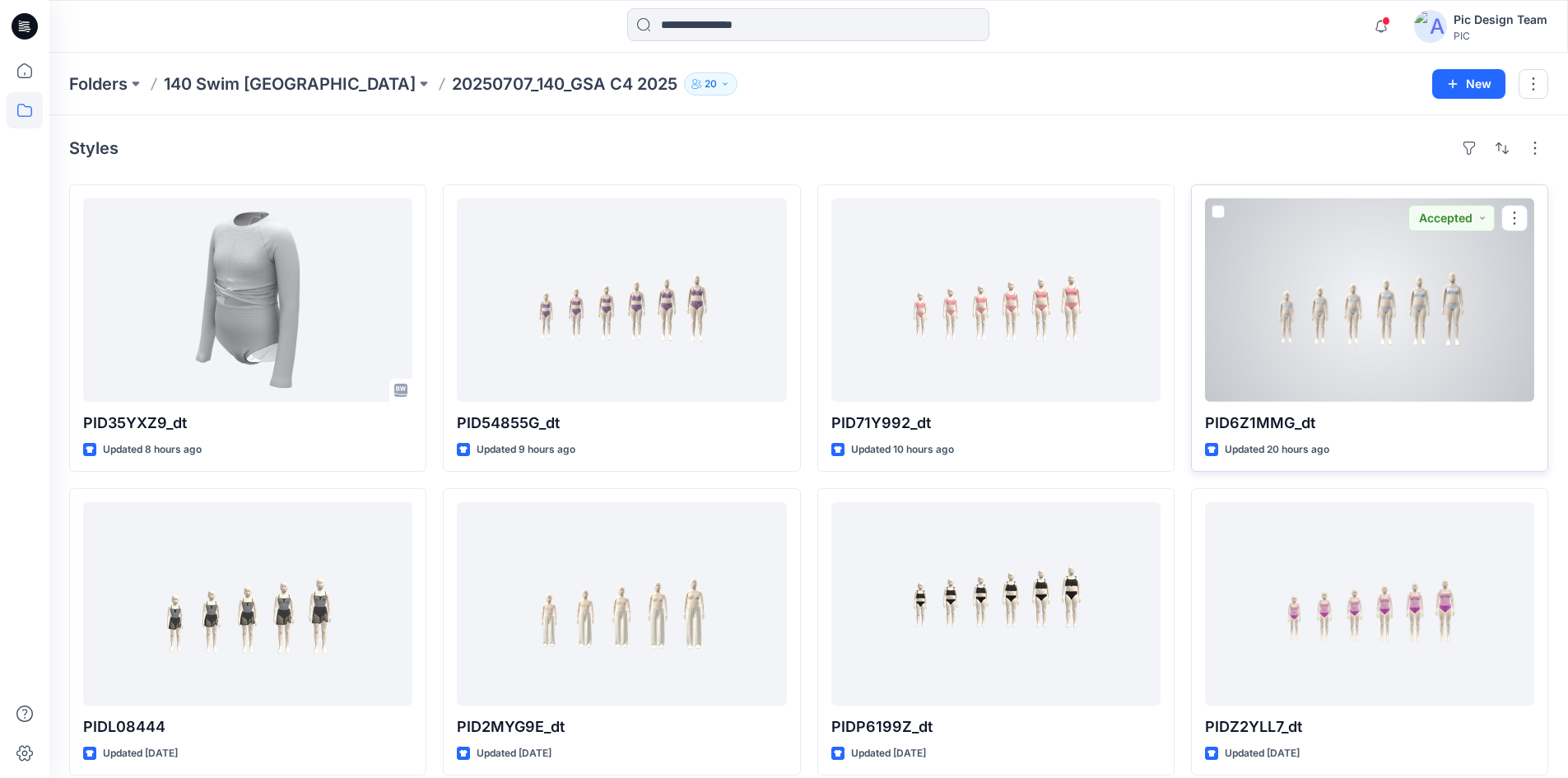
click at [1263, 319] on div at bounding box center [1369, 300] width 329 height 203
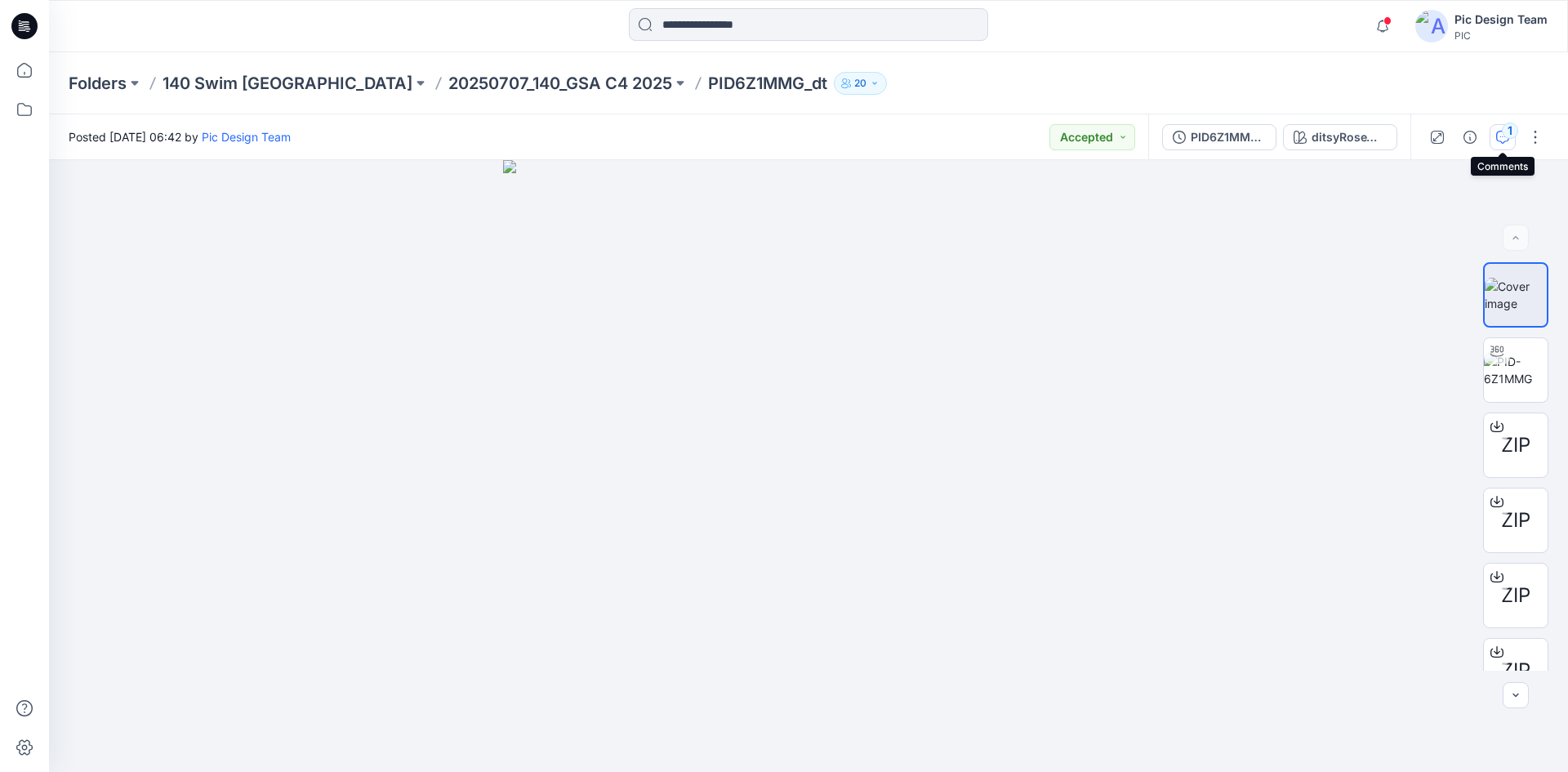
click at [1253, 131] on div "1" at bounding box center [1510, 130] width 16 height 16
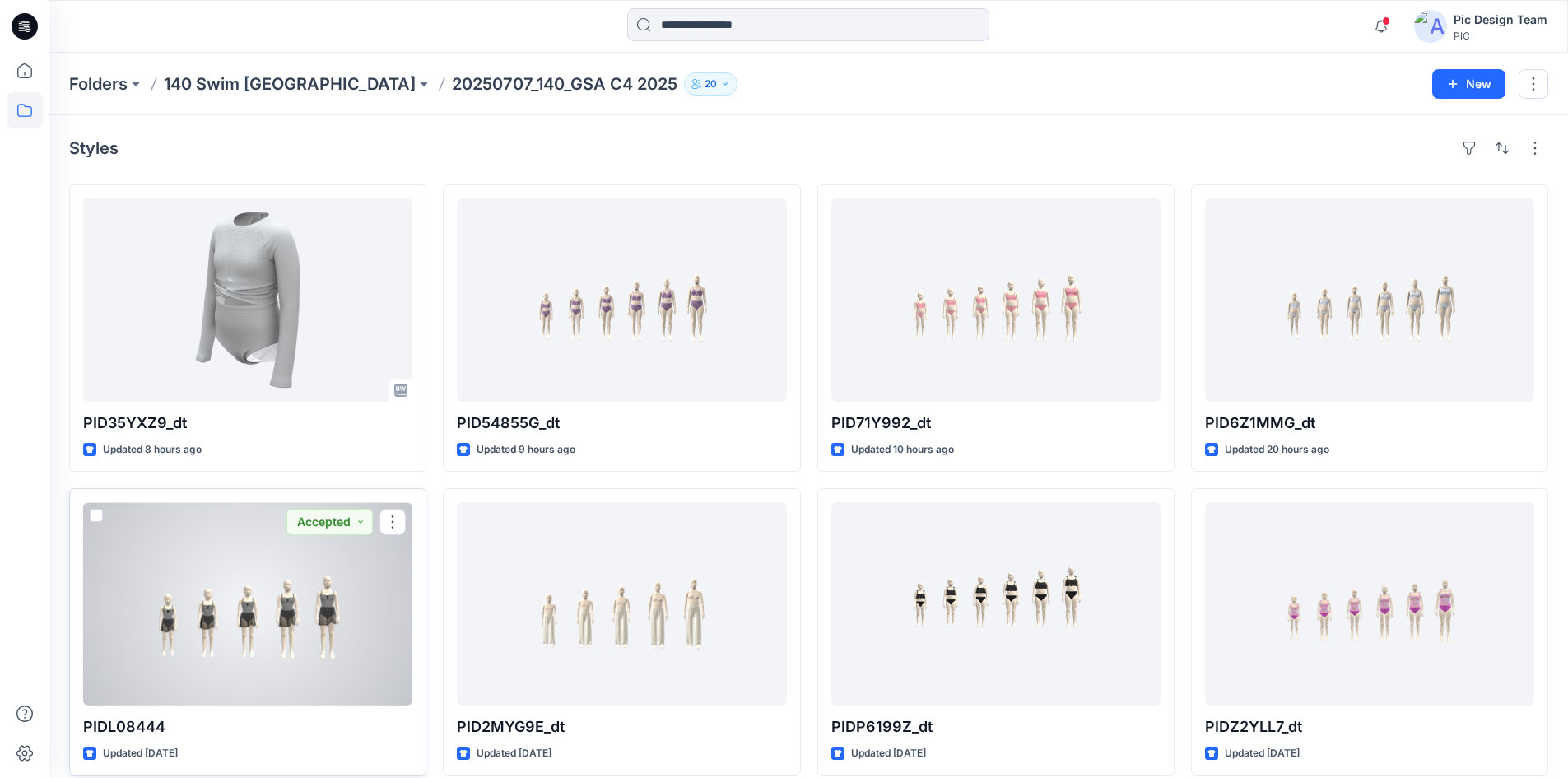
click at [330, 648] on div at bounding box center [248, 604] width 329 height 203
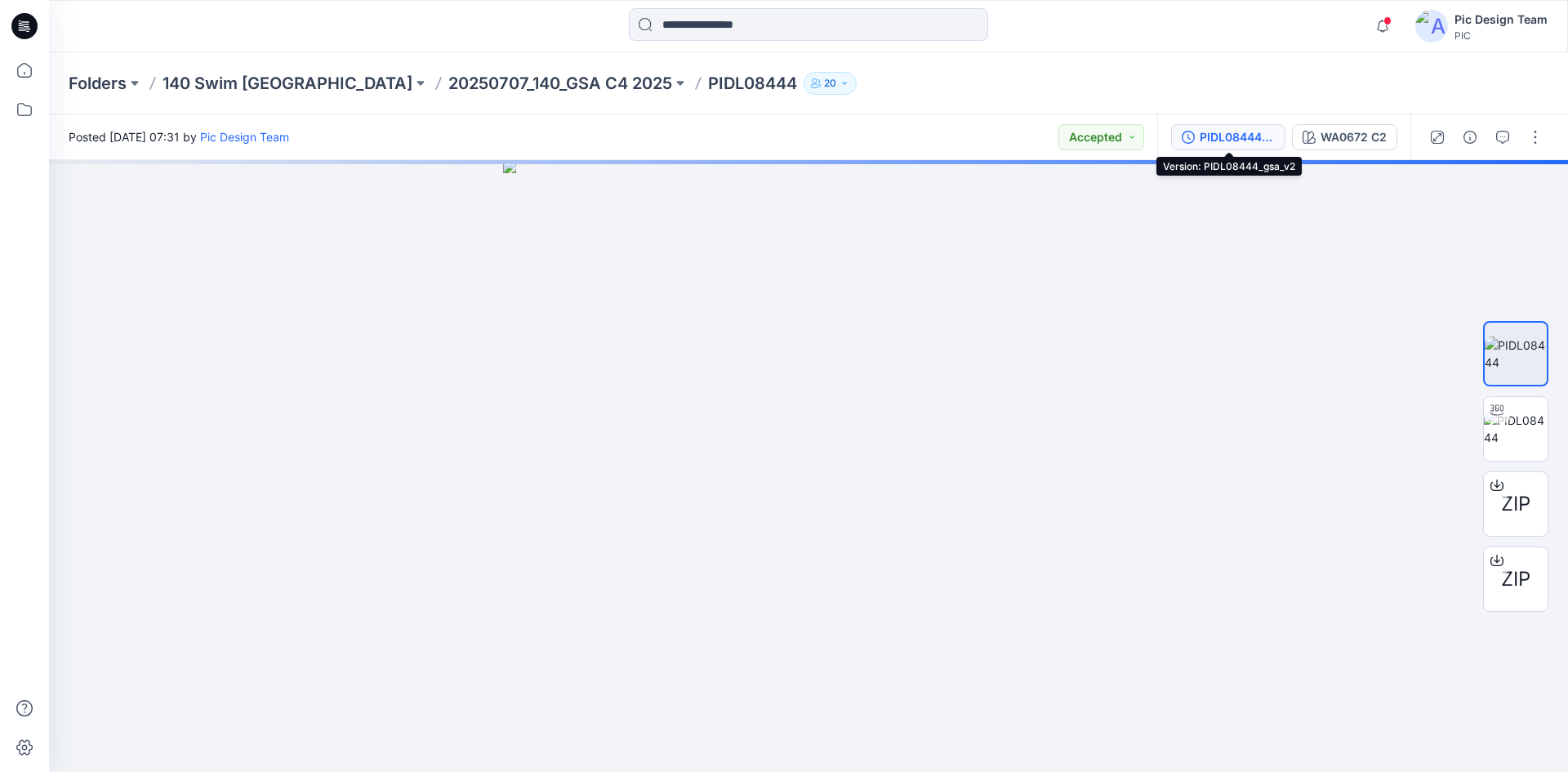
click at [1251, 141] on div "PIDL08444_gsa_v2" at bounding box center [1237, 137] width 75 height 18
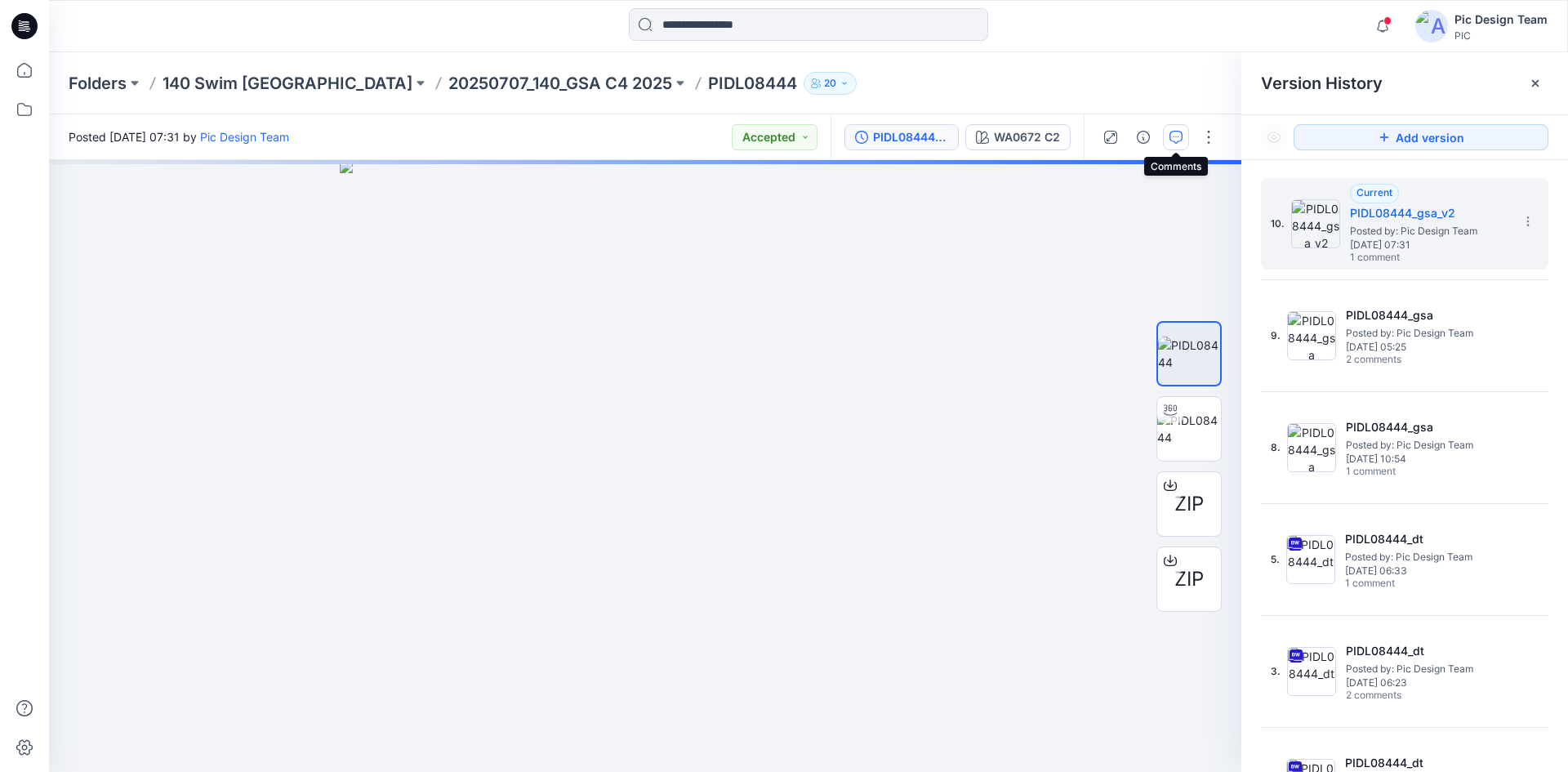
click at [1170, 144] on button "button" at bounding box center [1176, 137] width 26 height 26
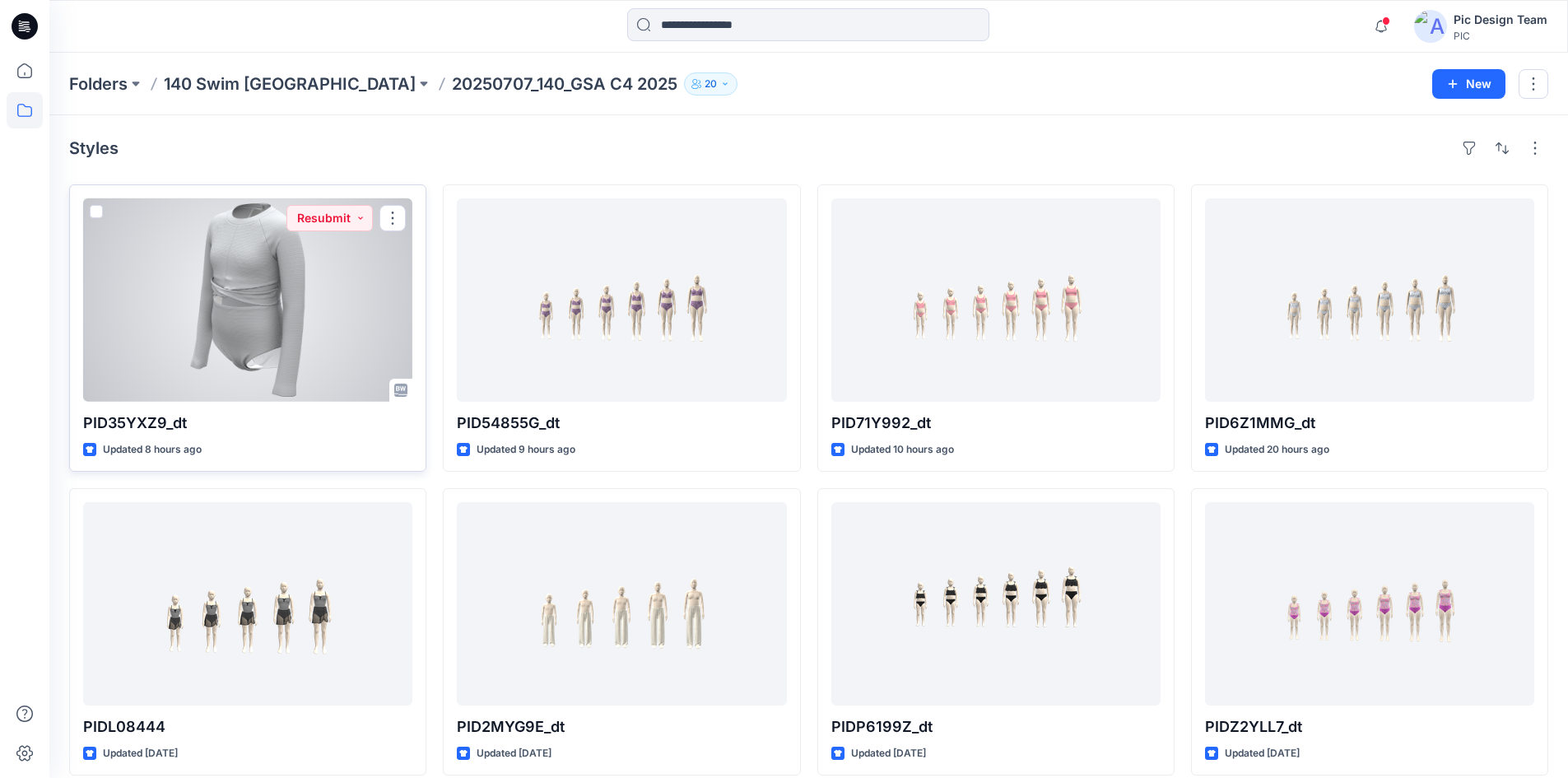
click at [325, 345] on div at bounding box center [248, 300] width 329 height 203
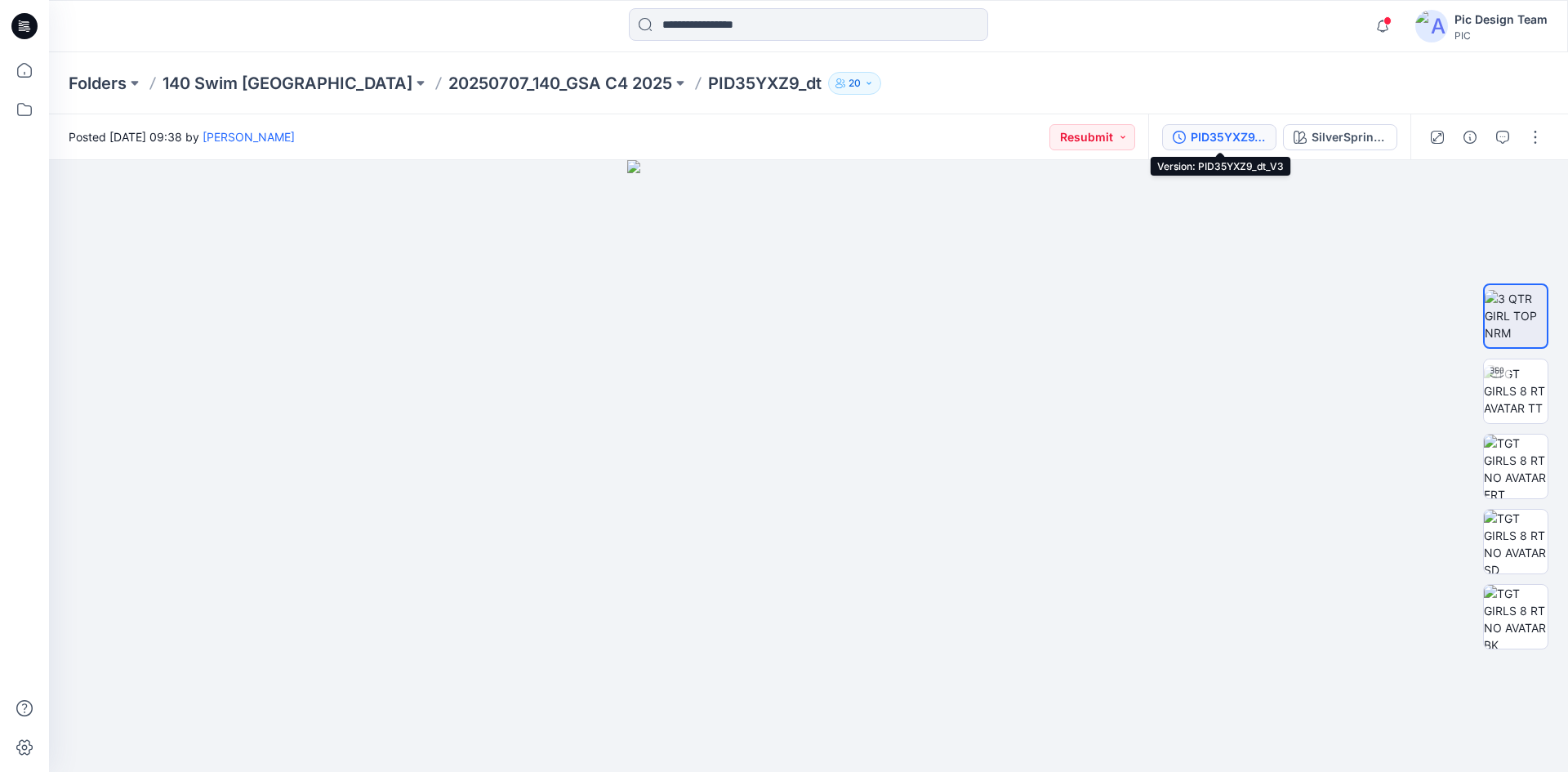
click at [1223, 142] on div "PID35YXZ9_dt_V3" at bounding box center [1228, 137] width 75 height 18
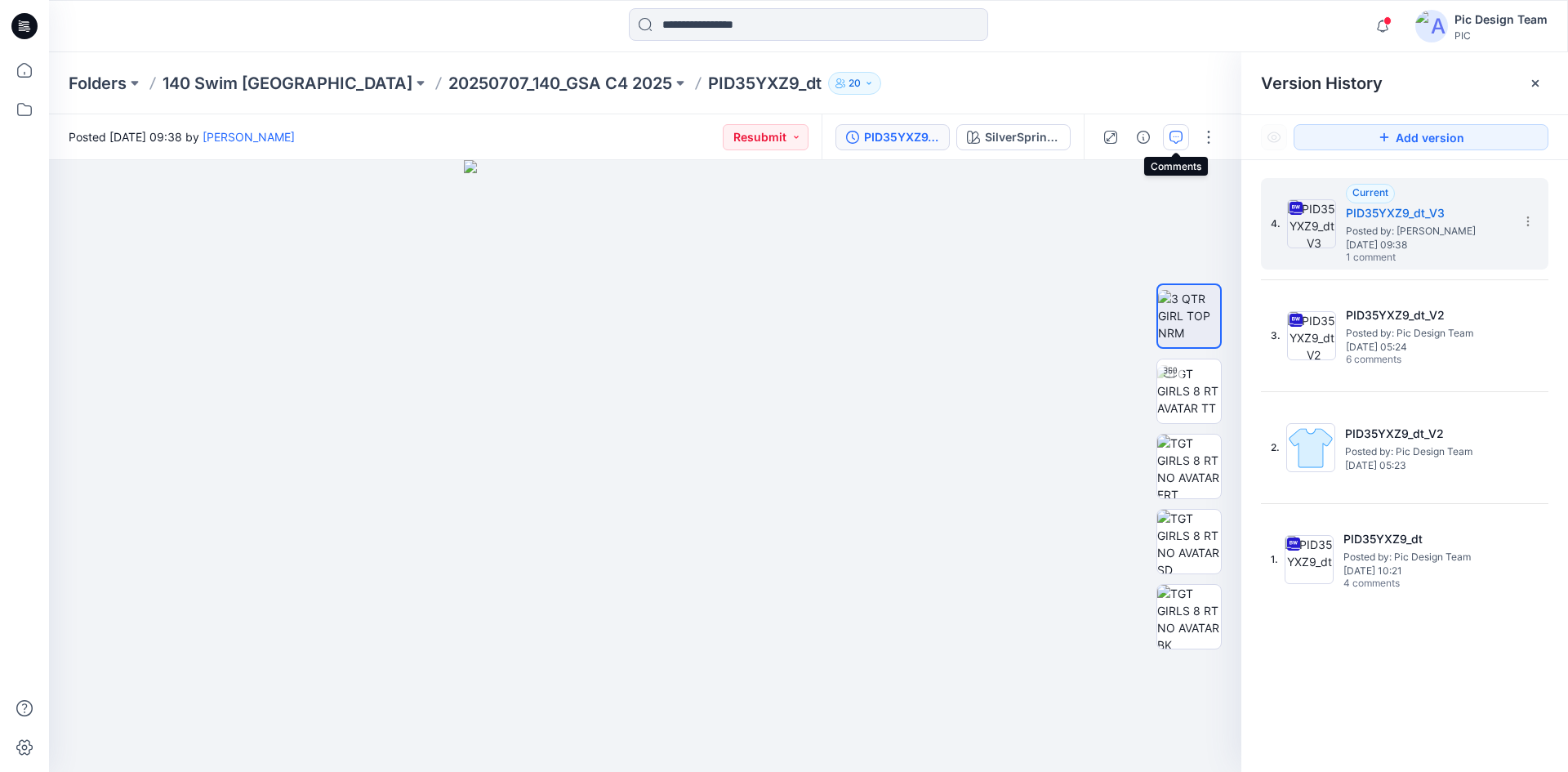
click at [1180, 144] on button "button" at bounding box center [1176, 137] width 26 height 26
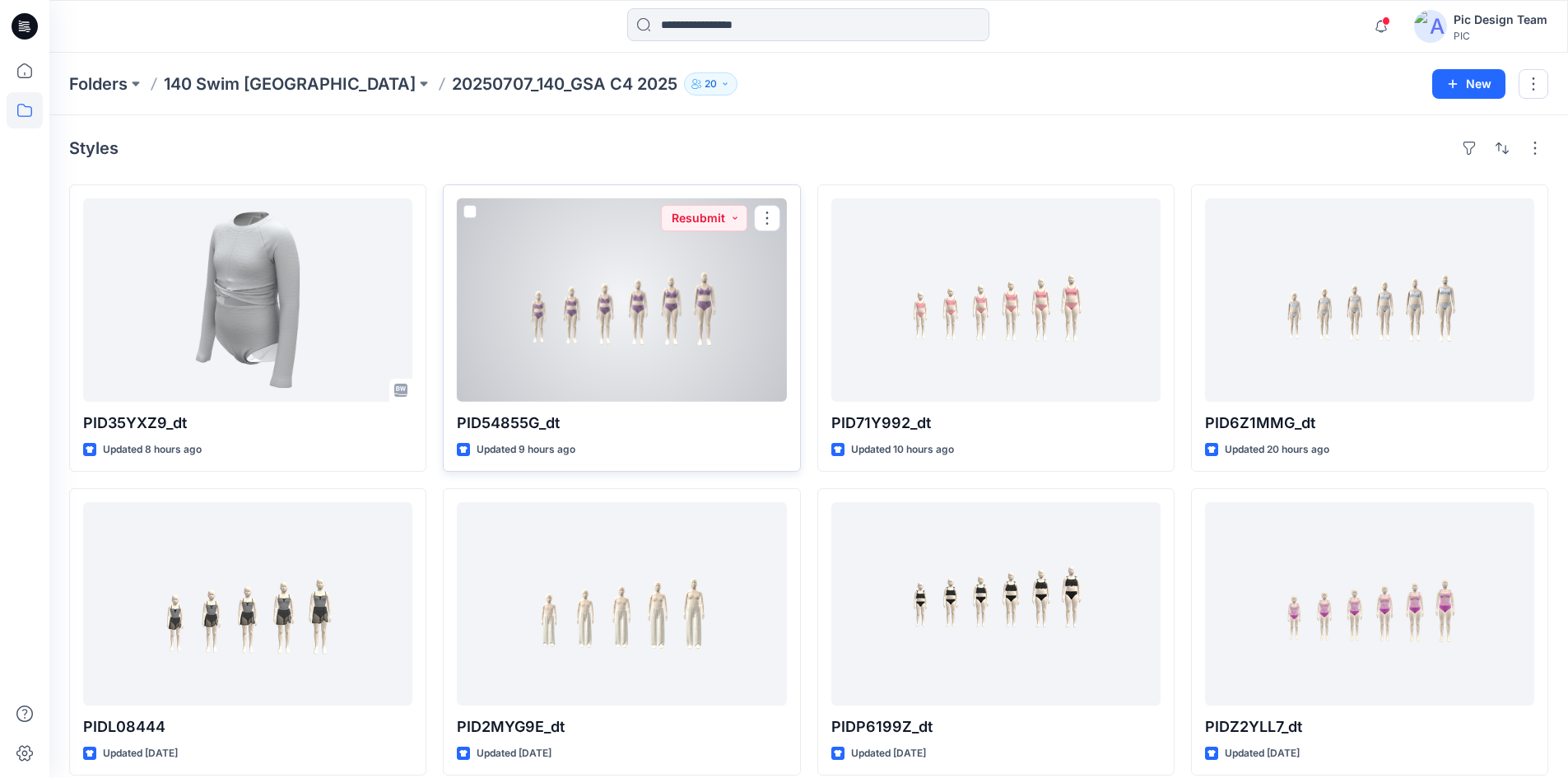
click at [636, 319] on div at bounding box center [622, 300] width 329 height 203
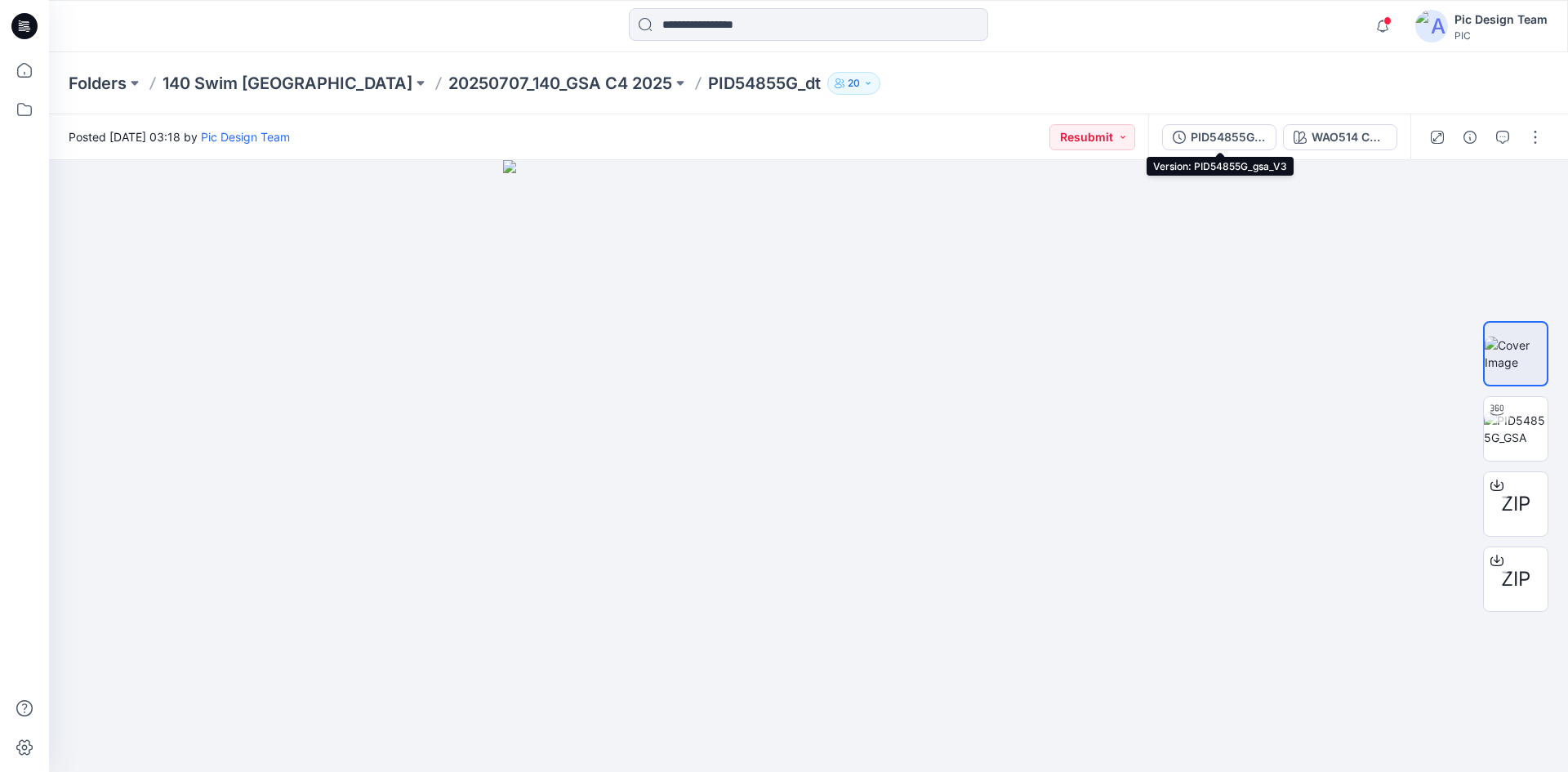
click at [1223, 146] on div "PID54855G_gsa_V3" at bounding box center [1228, 137] width 75 height 18
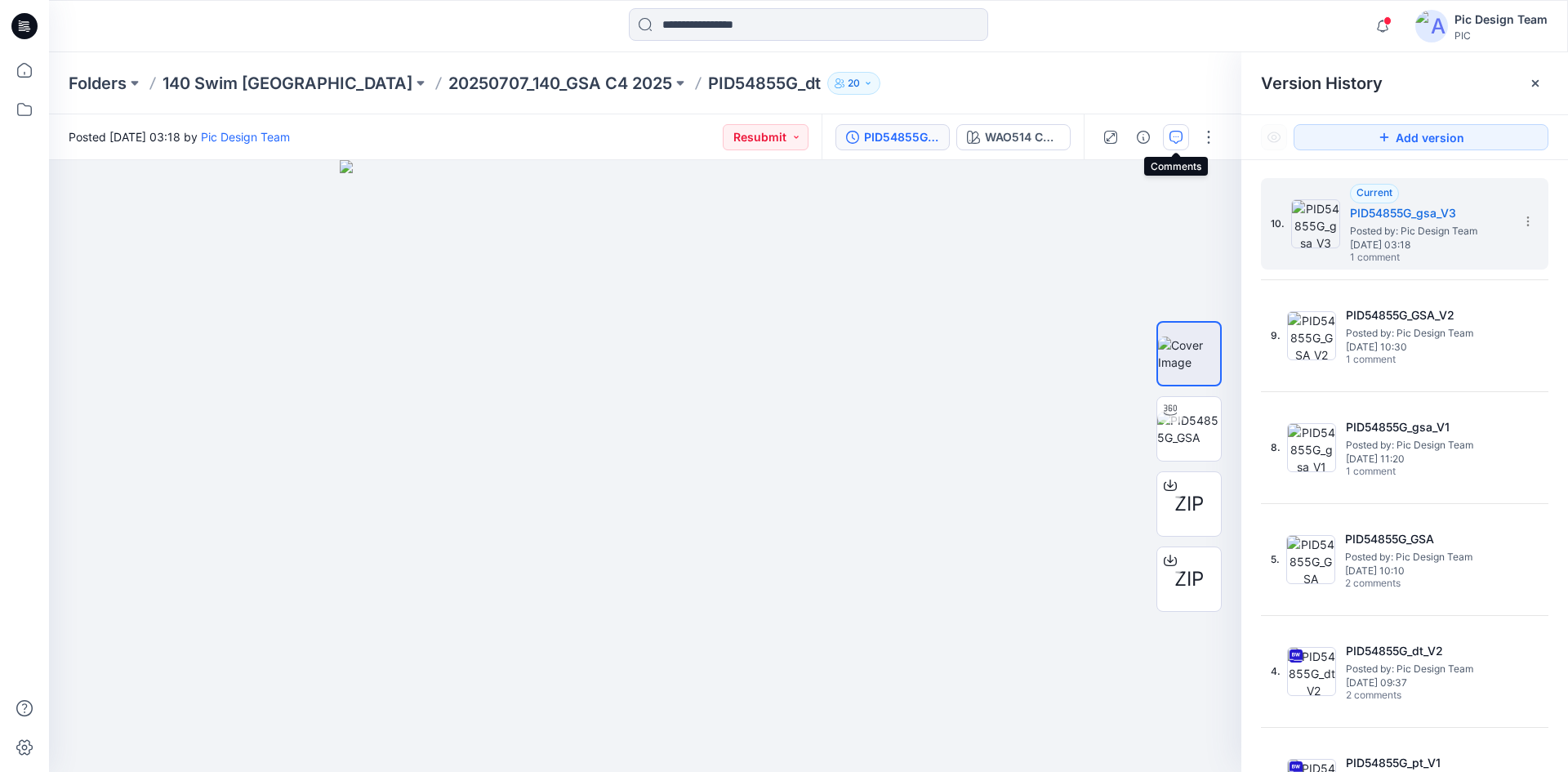
click at [1180, 144] on button "button" at bounding box center [1176, 137] width 26 height 26
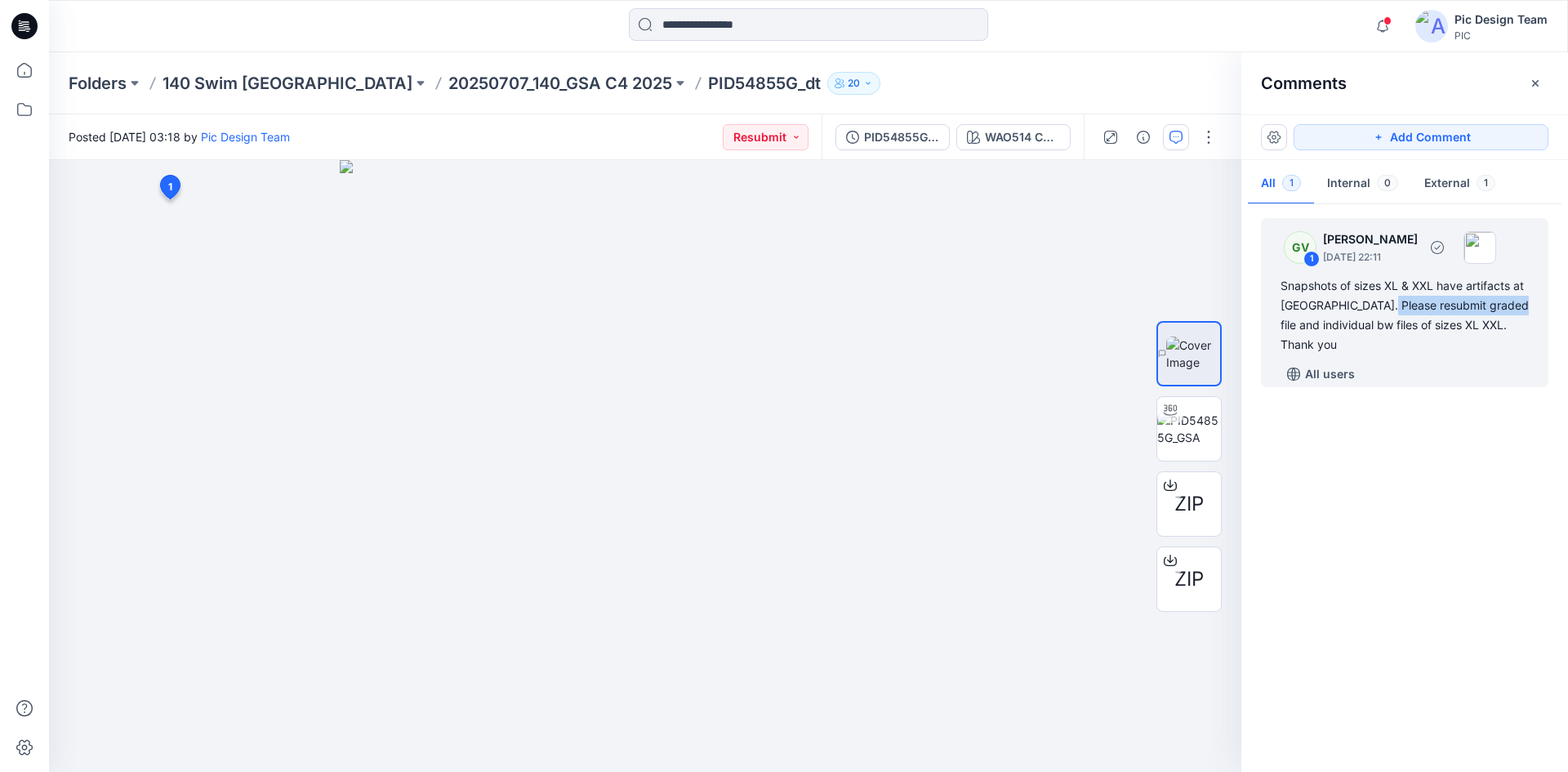
drag, startPoint x: 1375, startPoint y: 307, endPoint x: 1502, endPoint y: 301, distance: 127.1
click at [1253, 301] on div "Snapshots of sizes XL & XXL have artifacts at [GEOGRAPHIC_DATA]. Please resubmi…" at bounding box center [1405, 316] width 248 height 79
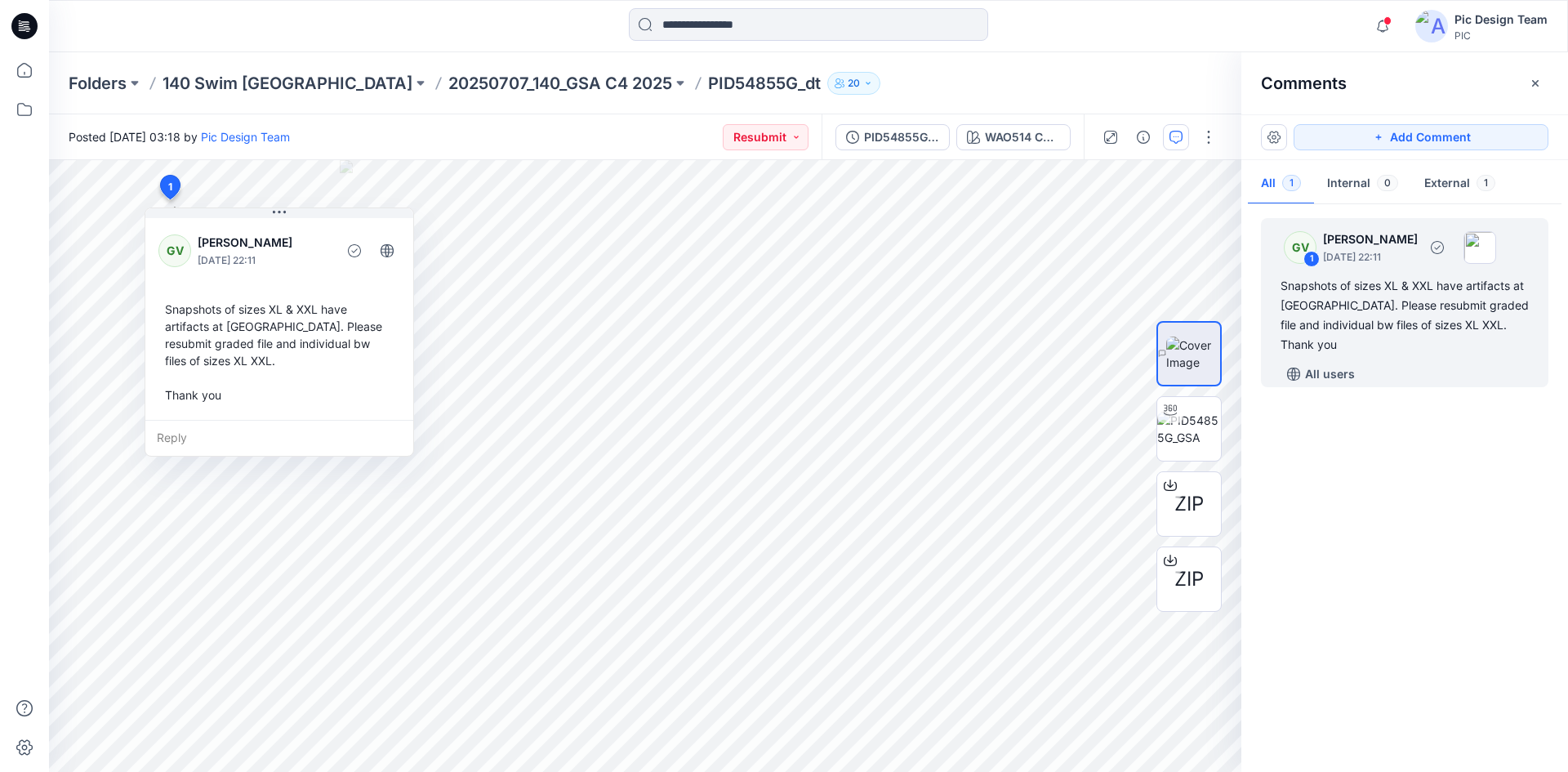
click at [1253, 319] on div "Snapshots of sizes XL & XXL have artifacts at [GEOGRAPHIC_DATA]. Please resubmi…" at bounding box center [1405, 316] width 248 height 79
drag, startPoint x: 1372, startPoint y: 304, endPoint x: 1463, endPoint y: 326, distance: 93.6
click at [1253, 326] on div "Snapshots of sizes XL & XXL have artifacts at [GEOGRAPHIC_DATA]. Please resubmi…" at bounding box center [1405, 316] width 248 height 79
copy div "resubmit graded file and individual bw files of sizes XL XXL"
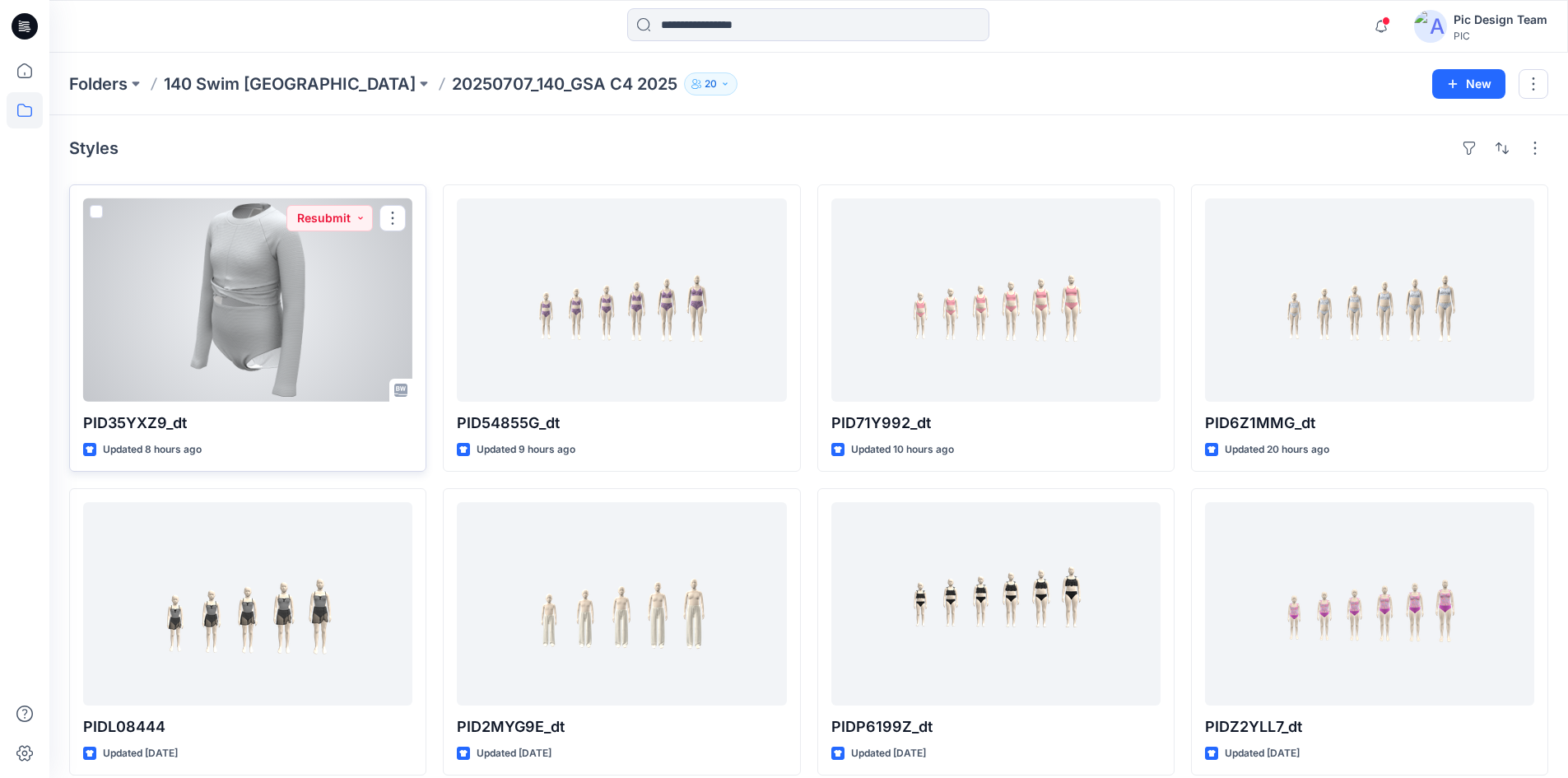
click at [290, 333] on div at bounding box center [248, 300] width 329 height 203
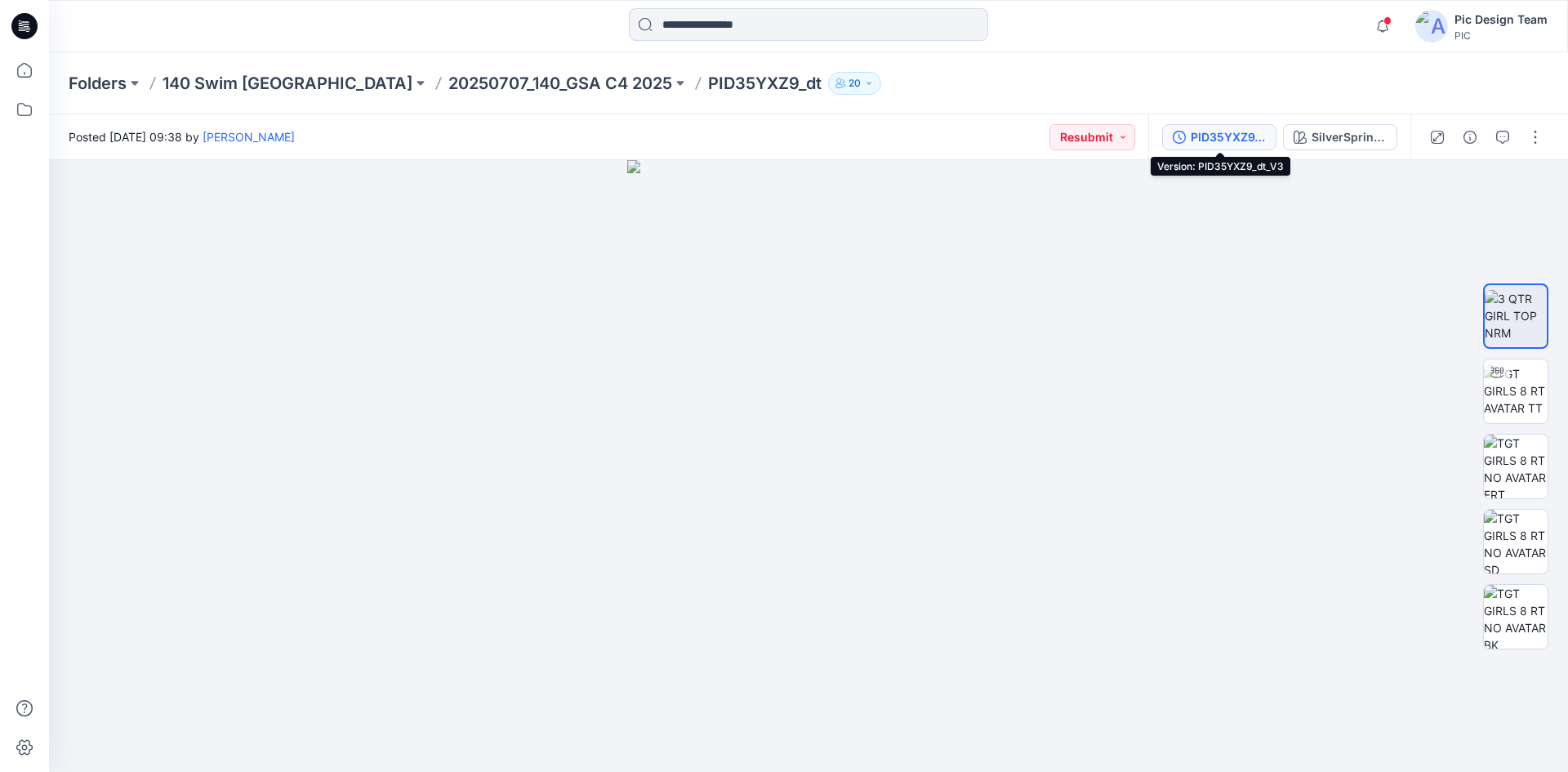
click at [1237, 134] on div "PID35YXZ9_dt_V3" at bounding box center [1228, 137] width 75 height 18
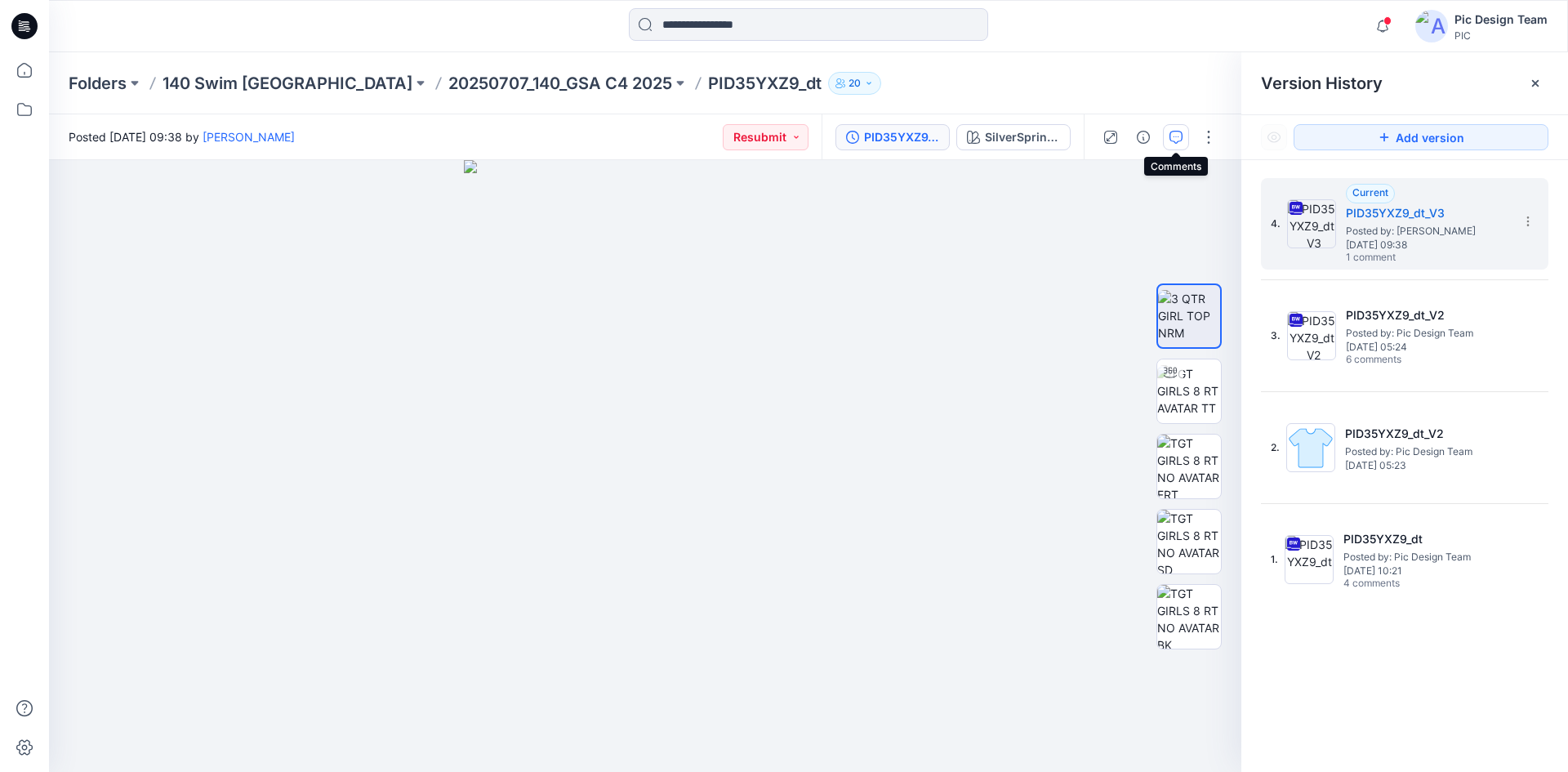
click at [1180, 135] on icon "button" at bounding box center [1176, 137] width 13 height 13
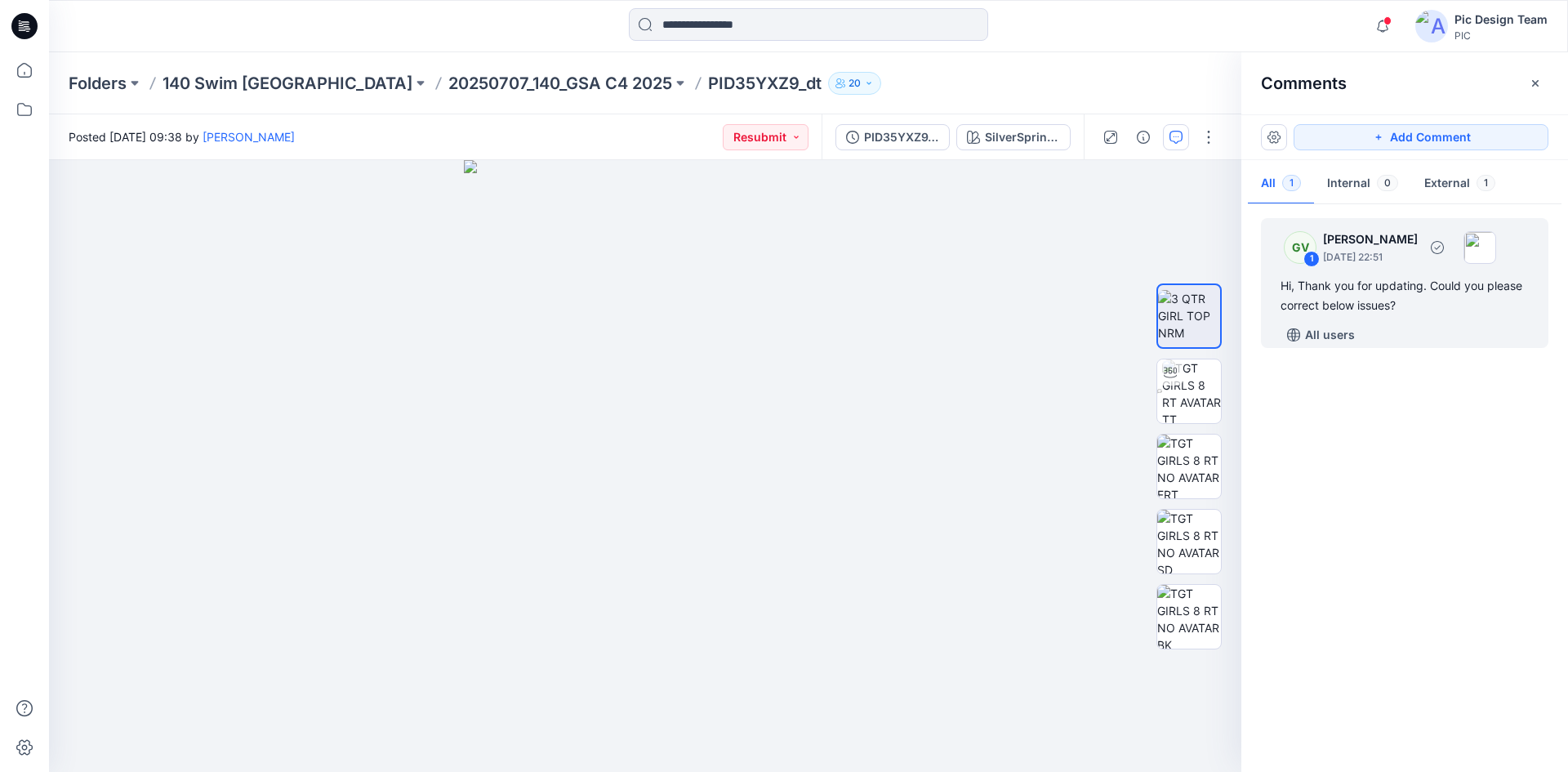
click at [1253, 266] on div "GV 1 [PERSON_NAME] [DATE] 22:51" at bounding box center [1383, 247] width 225 height 45
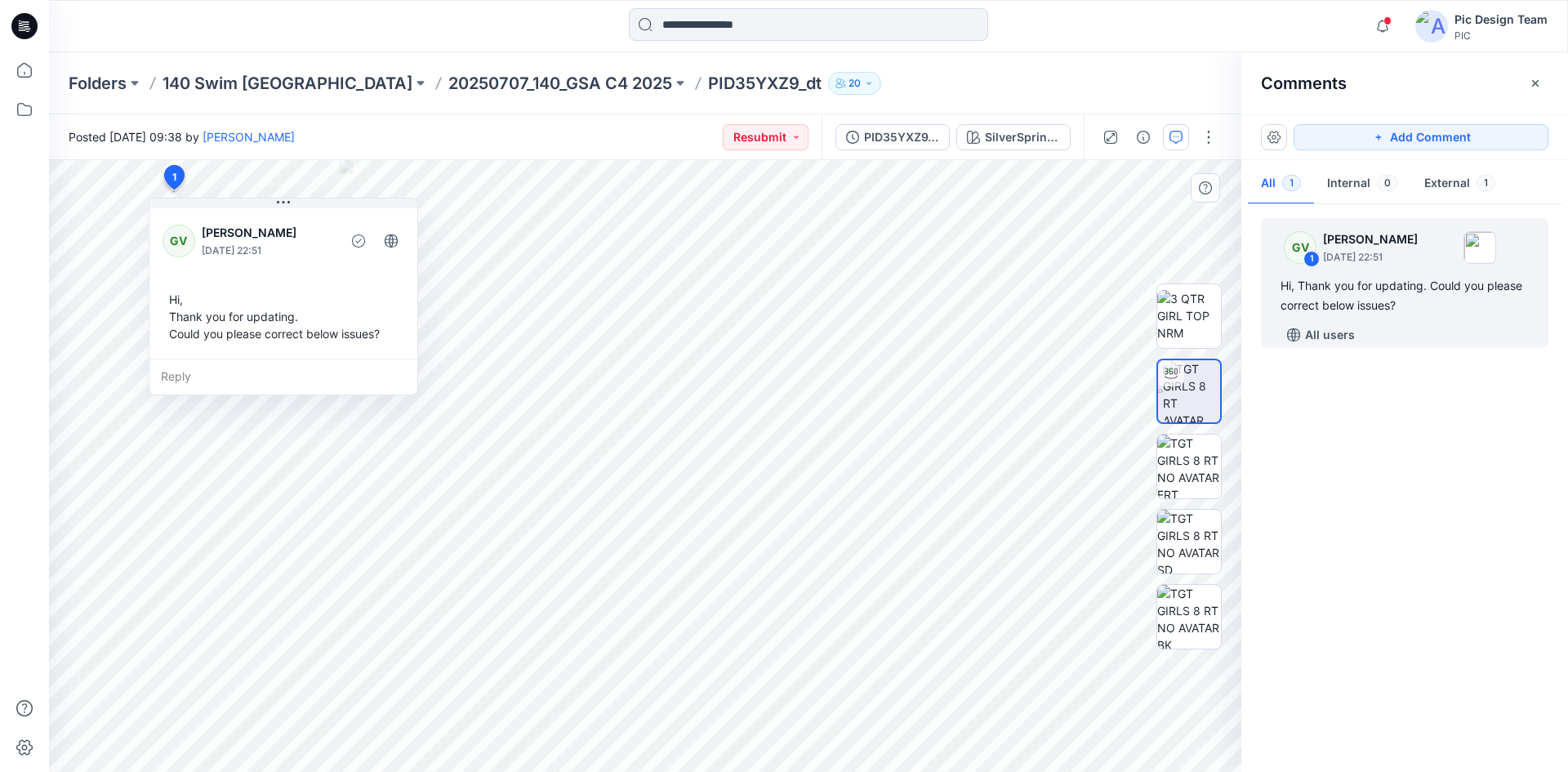
click at [179, 175] on icon at bounding box center [174, 178] width 20 height 23
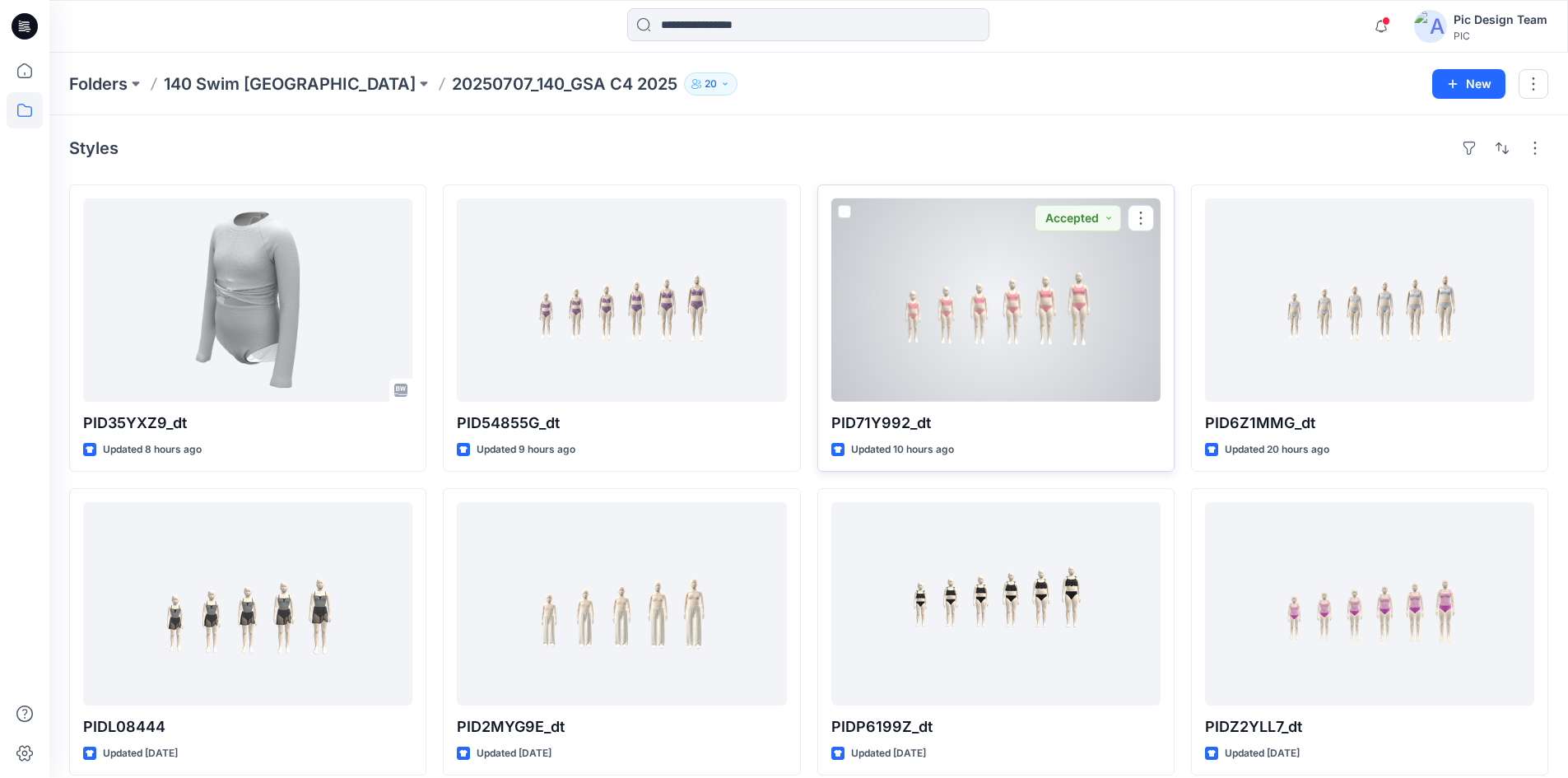
click at [899, 368] on div at bounding box center [996, 300] width 329 height 203
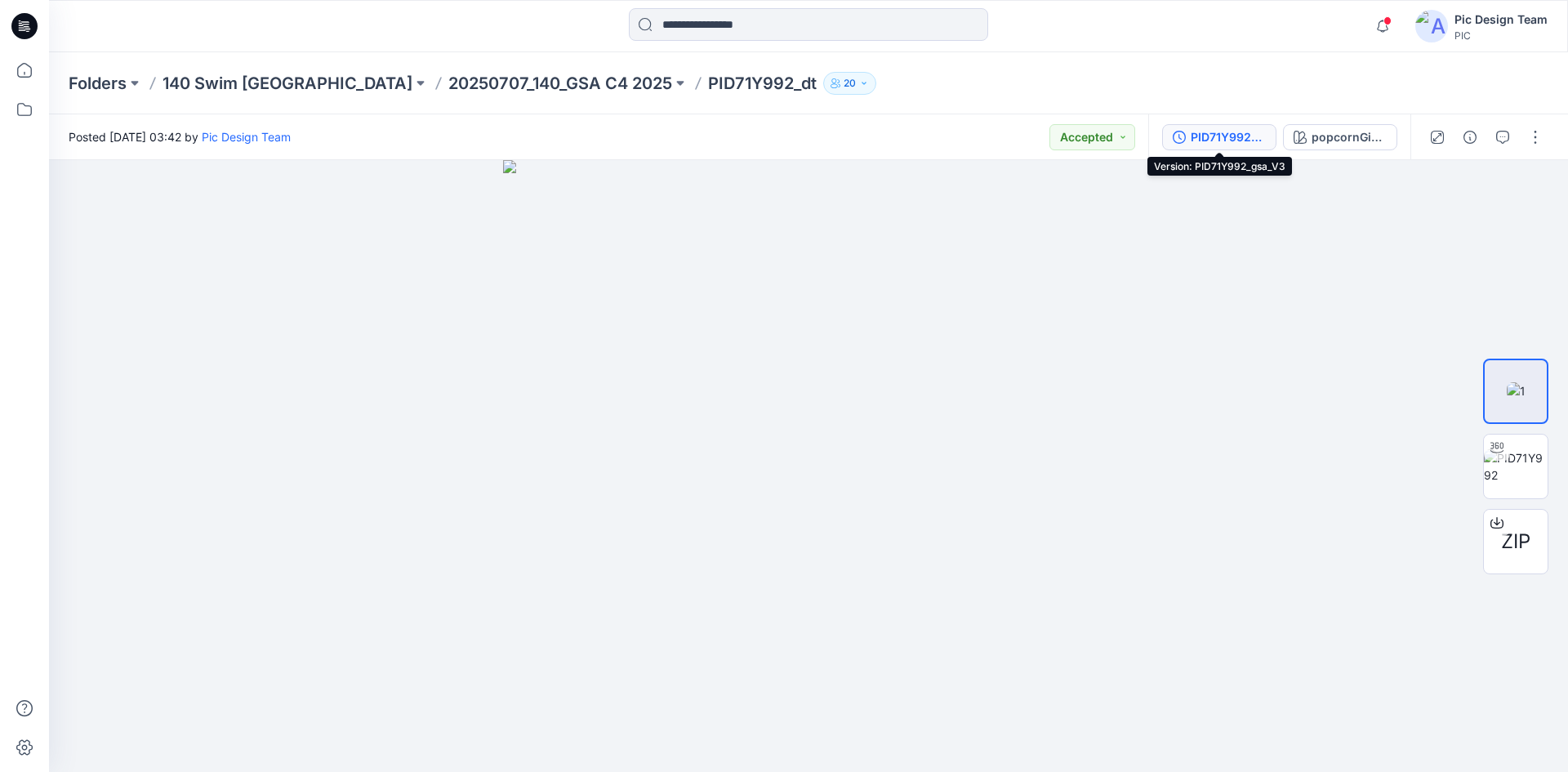
click at [1227, 134] on div "PID71Y992_gsa_V3" at bounding box center [1228, 137] width 75 height 18
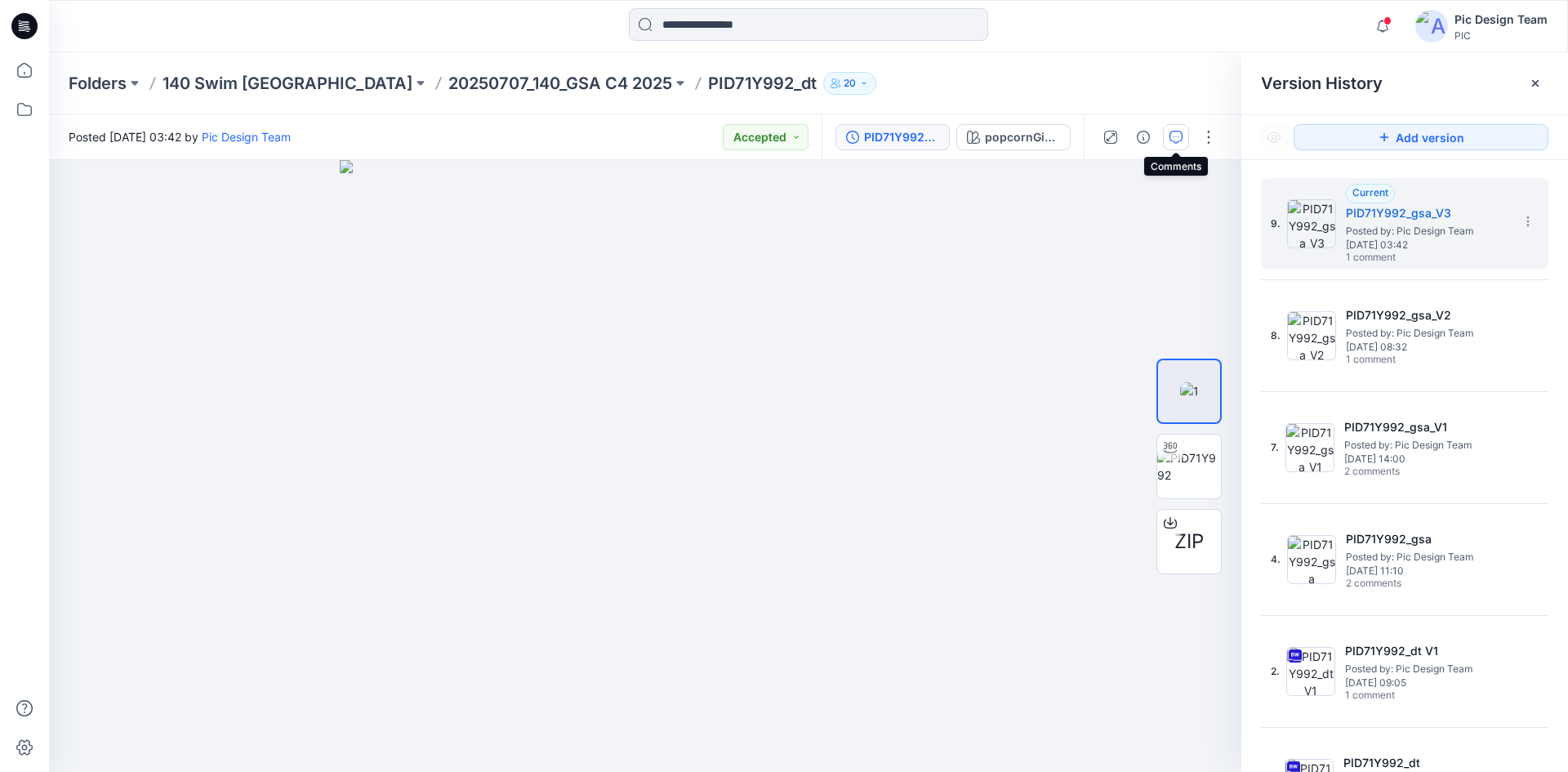
click at [1183, 129] on button "button" at bounding box center [1176, 137] width 26 height 26
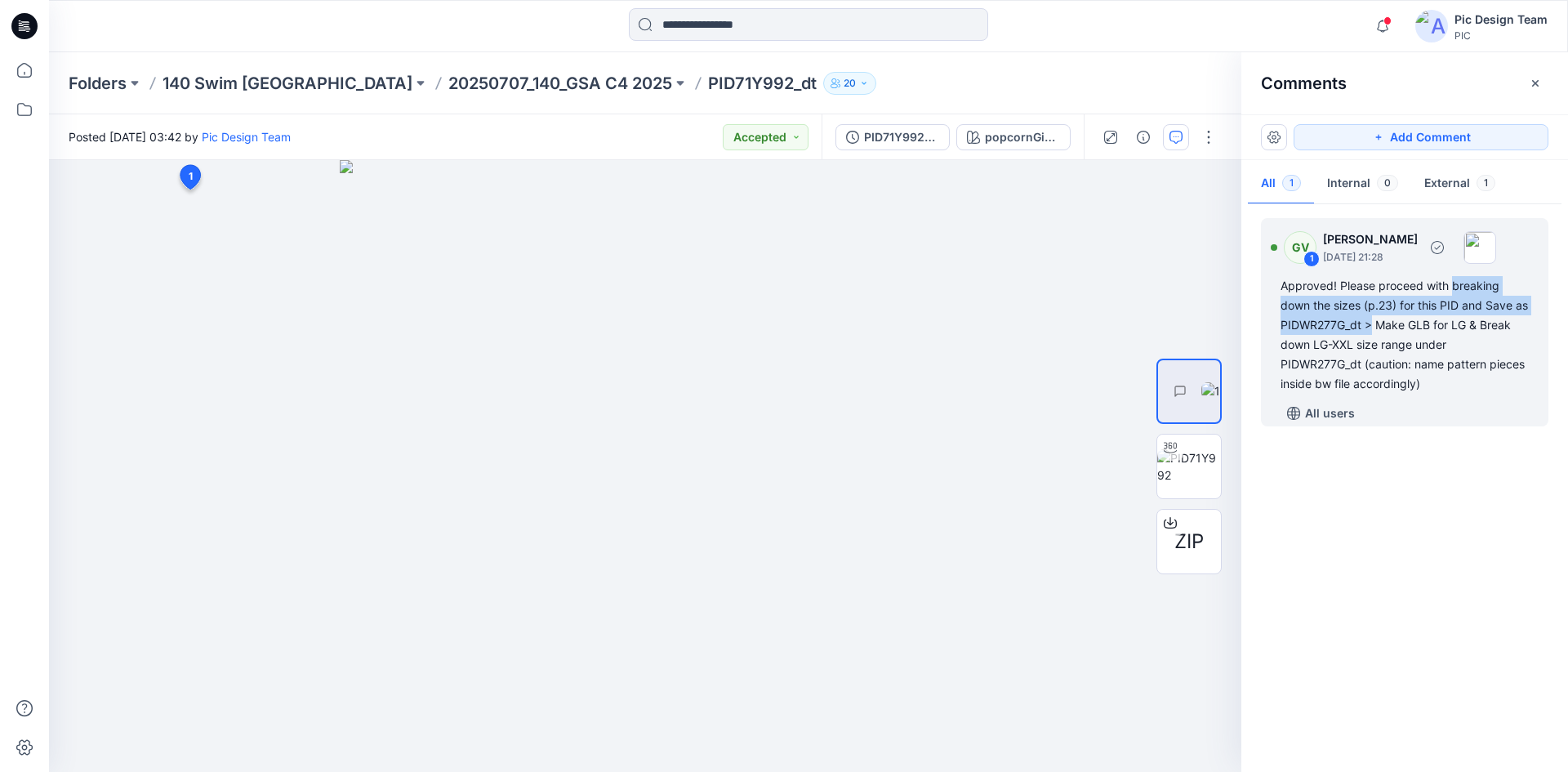
drag, startPoint x: 1454, startPoint y: 281, endPoint x: 1390, endPoint y: 327, distance: 78.8
click at [1253, 327] on div "Approved! Please proceed with breaking down the sizes (p.23) for this PID and S…" at bounding box center [1405, 334] width 248 height 117
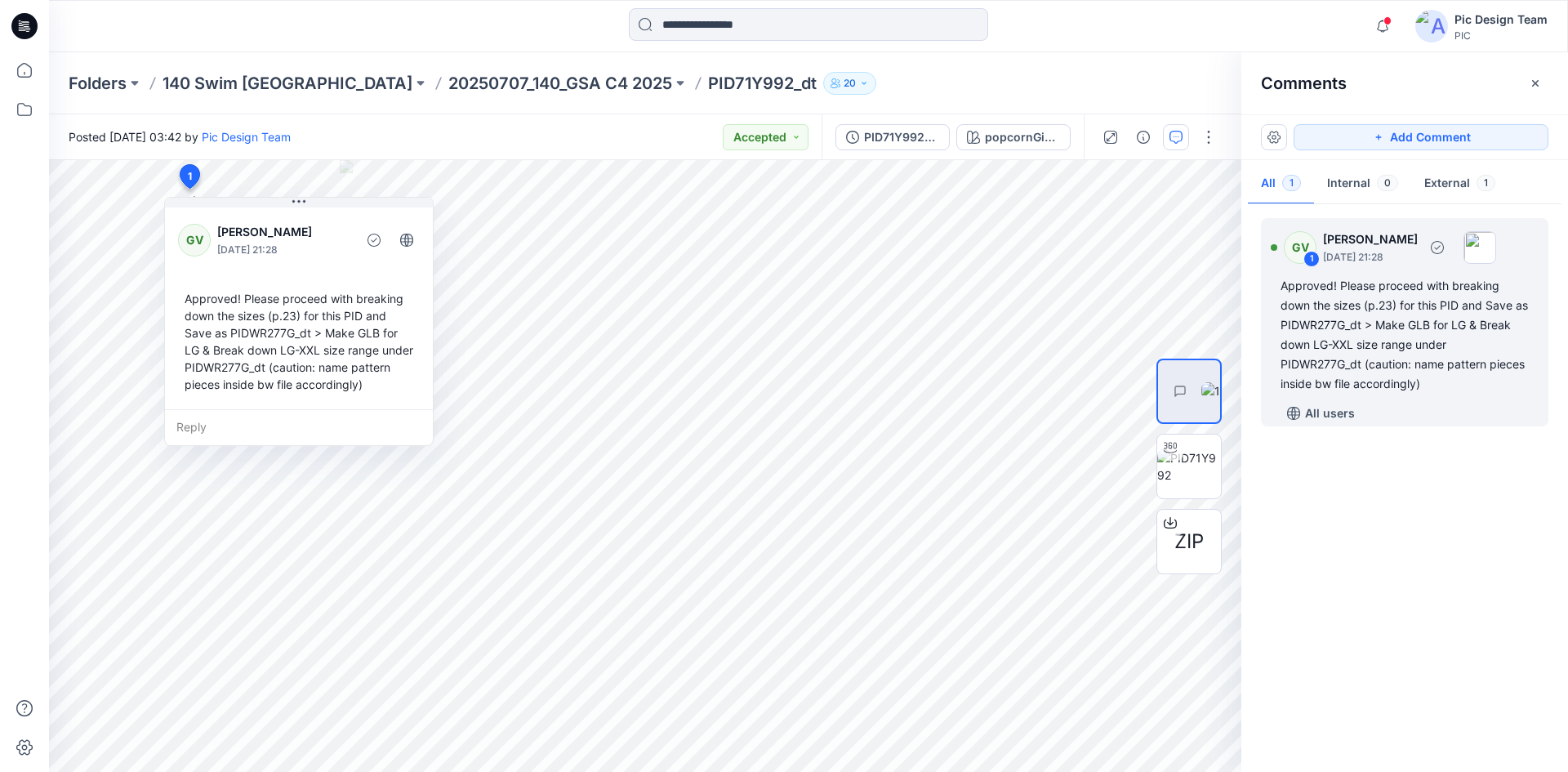
click at [1253, 332] on div "Approved! Please proceed with breaking down the sizes (p.23) for this PID and S…" at bounding box center [1405, 334] width 248 height 117
drag, startPoint x: 1298, startPoint y: 325, endPoint x: 1377, endPoint y: 323, distance: 79.0
click at [1253, 323] on div "Approved! Please proceed with breaking down the sizes (p.23) for this PID and S…" at bounding box center [1405, 334] width 248 height 117
drag, startPoint x: 1456, startPoint y: 282, endPoint x: 1379, endPoint y: 330, distance: 90.7
click at [1253, 330] on div "Approved! Please proceed with breaking down the sizes (p.23) for this PID and S…" at bounding box center [1405, 334] width 248 height 117
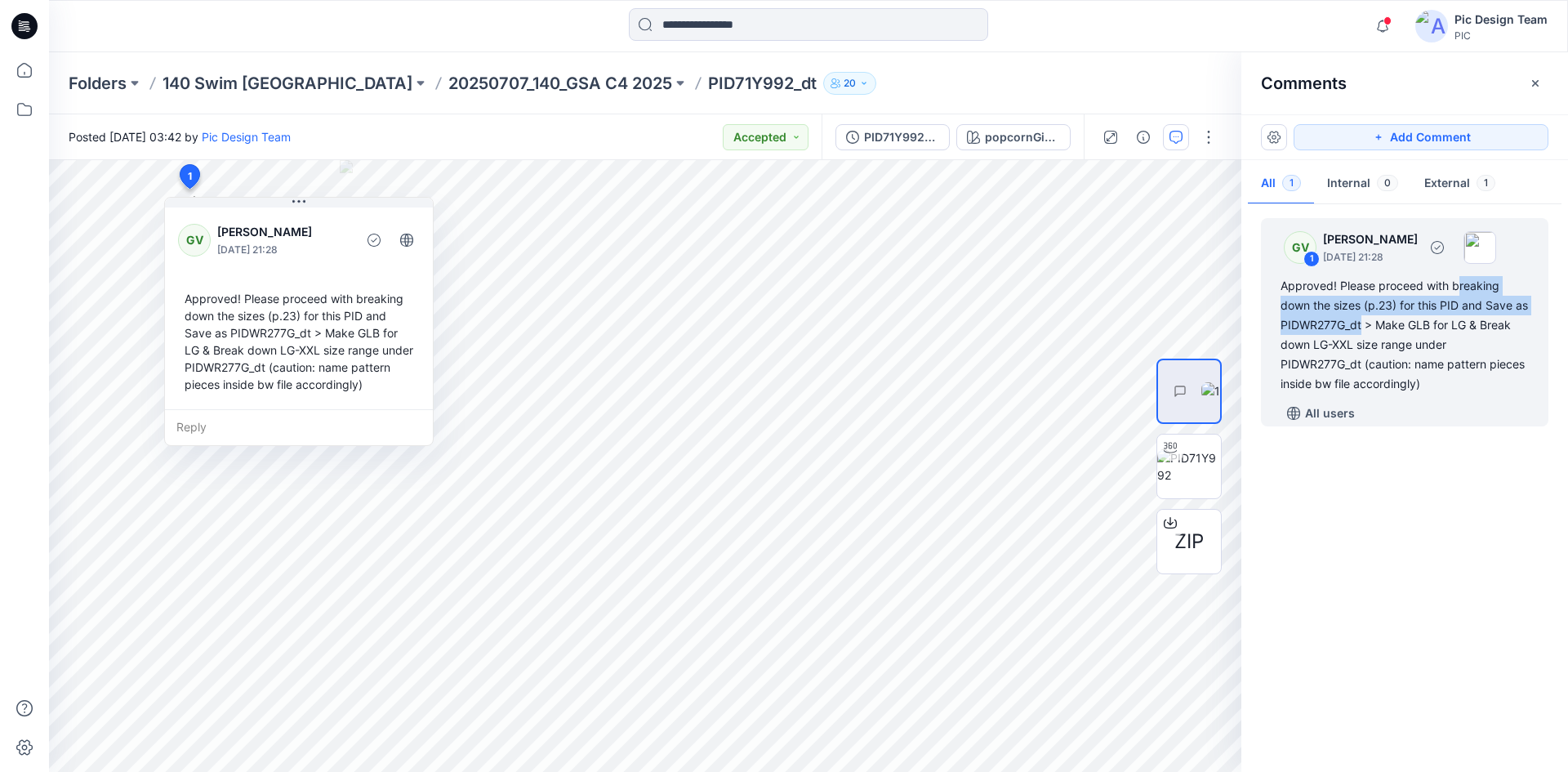
copy div "reaking down the sizes (p.23) for this PID and Save as PIDWR277G_dt"
